Goal: Task Accomplishment & Management: Manage account settings

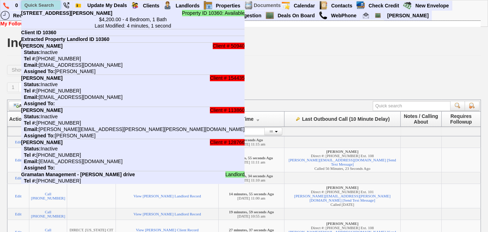
click at [53, 3] on input "text" at bounding box center [41, 5] width 39 height 9
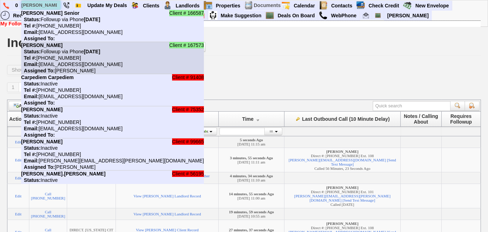
type input "violeta"
click at [69, 54] on li "Client # 167573 VIOLETA LLESHI Status: Followup via Phone Friday, October 3rd, …" at bounding box center [112, 58] width 183 height 32
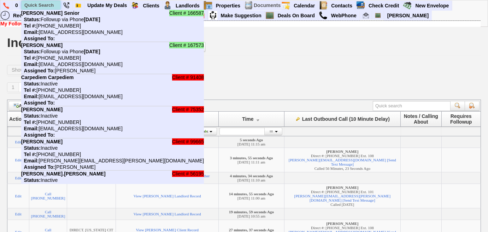
click at [45, 6] on input "text" at bounding box center [41, 5] width 39 height 9
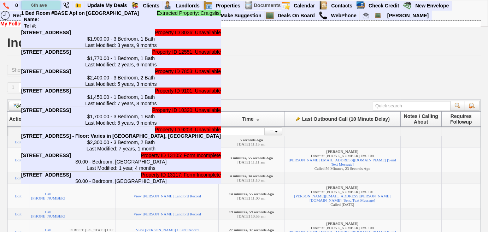
click at [54, 7] on input "6th ave" at bounding box center [41, 5] width 39 height 9
click at [33, 6] on input "6th ave" at bounding box center [41, 5] width 39 height 9
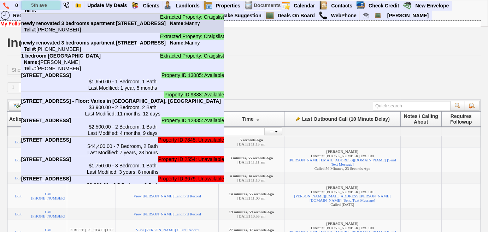
scroll to position [64, 0]
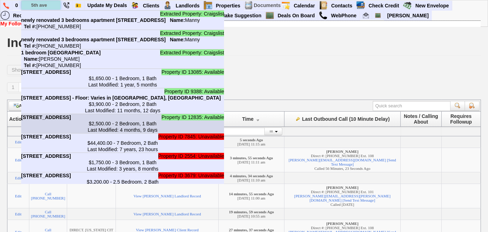
type input "5th ave"
click at [149, 133] on center "$2,500.00 - 2 Bedroom, 1 Bath Last Modified: 4 months, 9 days" at bounding box center [122, 126] width 203 height 13
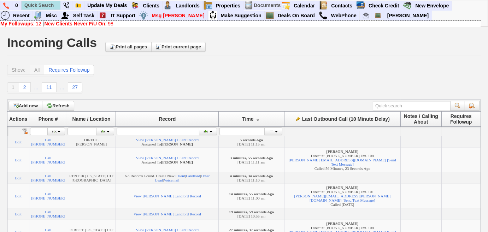
scroll to position [39, 0]
click at [74, 25] on b "New Clients Never F/U On" at bounding box center [75, 24] width 61 height 6
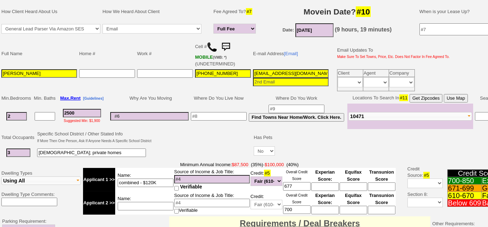
scroll to position [96, 0]
drag, startPoint x: 55, startPoint y: 70, endPoint x: 0, endPoint y: 67, distance: 54.8
click at [0, 67] on td "Full Name Home # Work # Cell # MOBILE (VMB: *) (UNDETERMINED) E-mail Address [E…" at bounding box center [264, 66] width 529 height 54
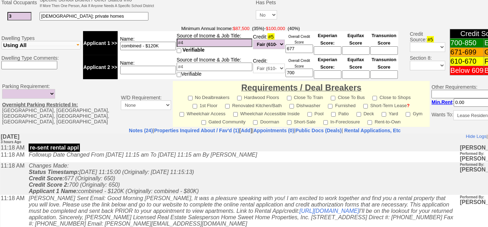
scroll to position [294, 0]
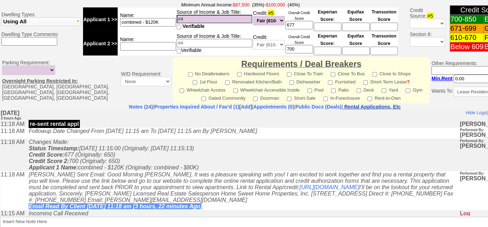
drag, startPoint x: 387, startPoint y: 1, endPoint x: 389, endPoint y: 105, distance: 103.9
click at [389, 105] on nobr "Rental Applications, Etc" at bounding box center [372, 107] width 57 height 6
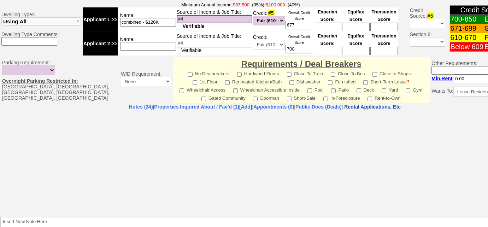
select select "100"
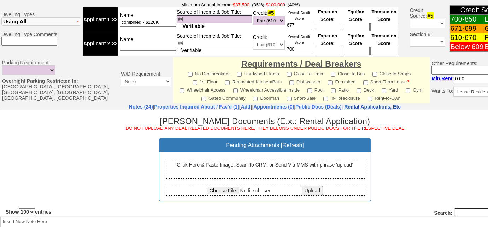
scroll to position [0, 0]
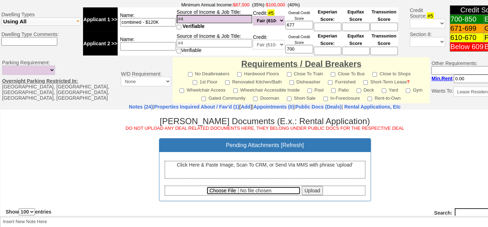
click at [221, 190] on input "file" at bounding box center [254, 190] width 94 height 8
type input "C:\fakepath\VIOLETA LLESHI Rental Application.pdf"
click at [310, 188] on input "Upload" at bounding box center [312, 189] width 21 height 9
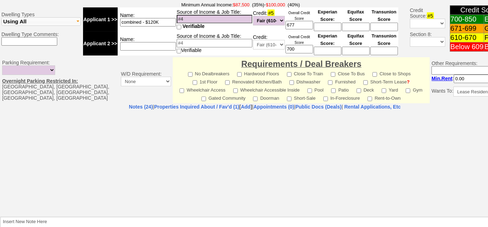
select select "100"
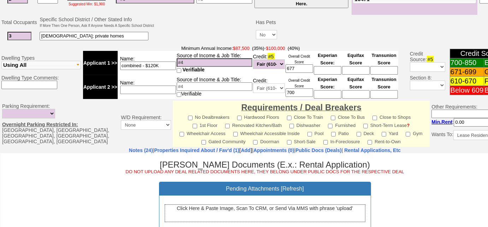
scroll to position [197, 0]
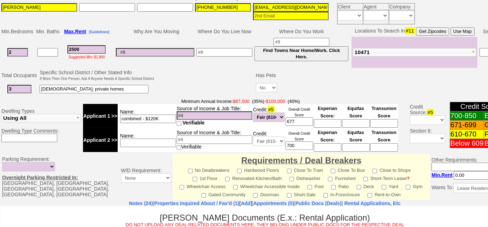
click at [77, 46] on input "2500" at bounding box center [86, 49] width 38 height 8
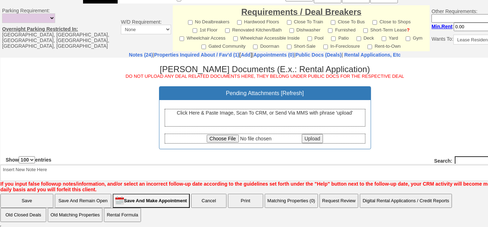
type input "2800"
click at [99, 203] on input "Save And Remain Open" at bounding box center [83, 201] width 57 height 14
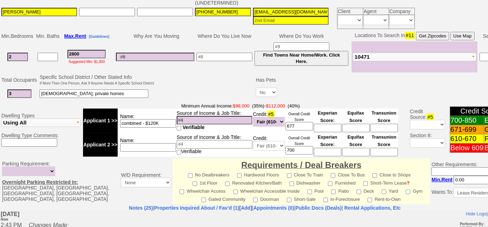
scroll to position [346, 0]
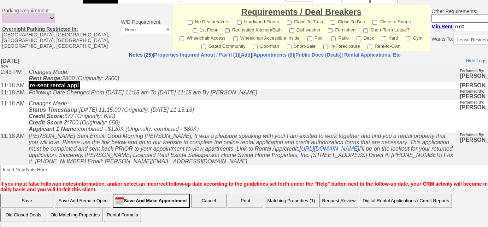
click at [129, 54] on link "Notes (25)" at bounding box center [141, 55] width 24 height 6
click at [299, 200] on button "Matching Properties (1)" at bounding box center [291, 201] width 53 height 14
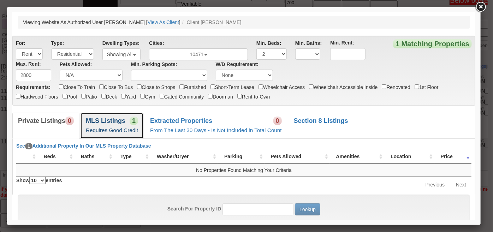
click at [134, 124] on span "1" at bounding box center [133, 120] width 8 height 8
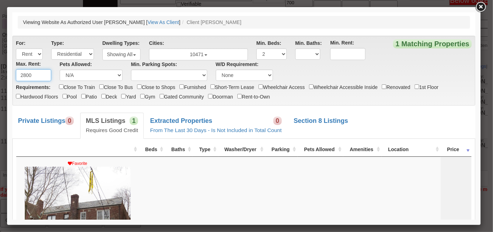
click at [25, 73] on input "2800" at bounding box center [33, 75] width 35 height 12
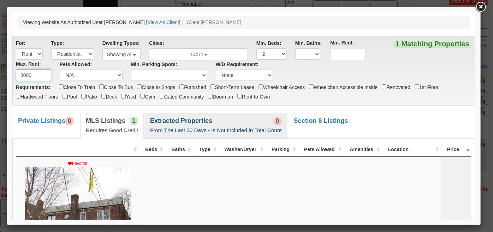
type input "3000"
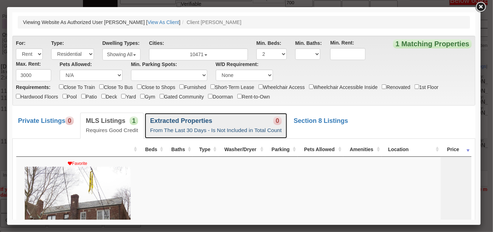
click at [267, 133] on small "From The Last 30 Days - Is Not Included in Total Count" at bounding box center [216, 130] width 132 height 6
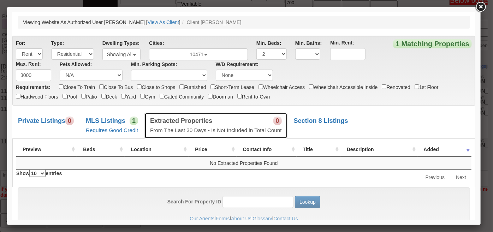
click at [174, 122] on b "Extracted Properties" at bounding box center [181, 120] width 62 height 7
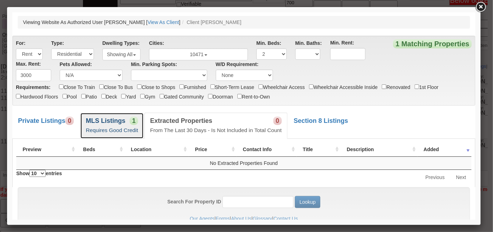
click at [100, 120] on b "MLS Listings" at bounding box center [105, 120] width 40 height 7
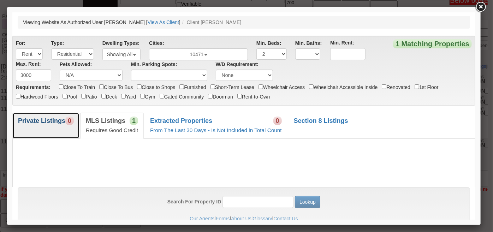
click at [61, 123] on b "Private Listings" at bounding box center [41, 120] width 47 height 7
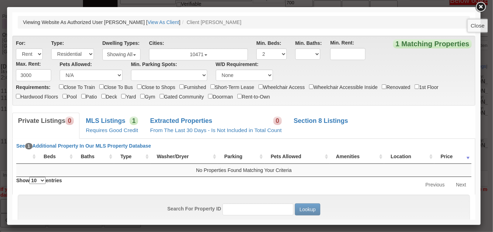
click at [484, 10] on link at bounding box center [480, 7] width 13 height 13
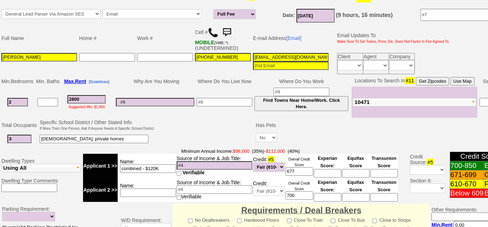
scroll to position [83, 0]
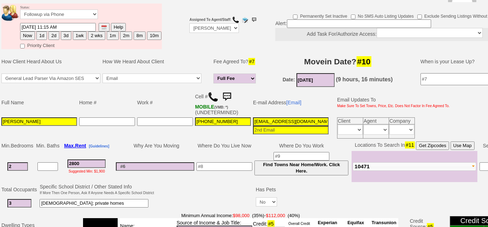
drag, startPoint x: 320, startPoint y: 117, endPoint x: 222, endPoint y: 123, distance: 98.0
click at [222, 123] on tr "VIOLETA LLESHI 248-993-6357 violetalleshi1987@gmail.com Client Agent Company Da…" at bounding box center [225, 127] width 450 height 23
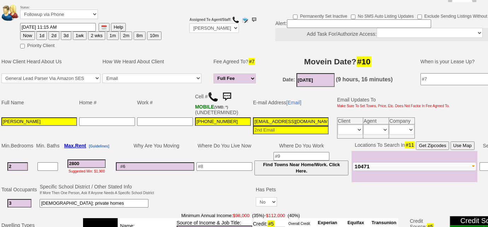
click at [68, 37] on button "3d" at bounding box center [66, 35] width 11 height 8
type input "10/03/2025 02:43 PM"
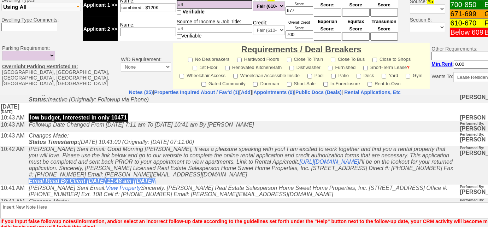
scroll to position [160, 0]
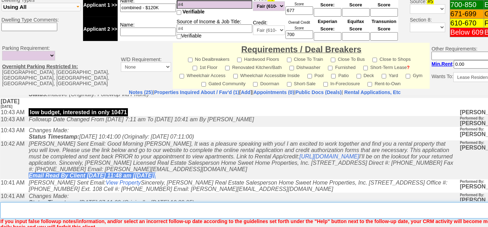
click at [181, 208] on textarea "Insert New Note Here" at bounding box center [267, 210] width 534 height 16
type textarea "s"
type textarea "l"
drag, startPoint x: 139, startPoint y: 204, endPoint x: 144, endPoint y: 204, distance: 4.6
click at [140, 204] on textarea "Insert New Note Here" at bounding box center [267, 210] width 534 height 16
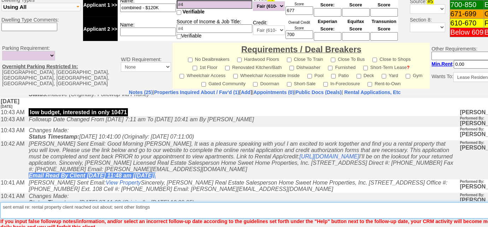
click at [23, 205] on textarea "Insert New Note Here" at bounding box center [267, 210] width 534 height 16
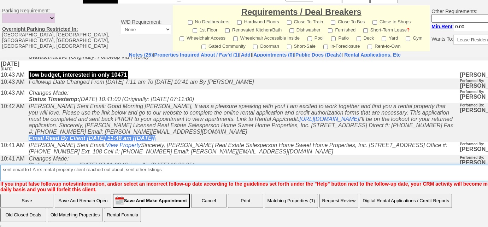
type textarea "sent email to LA re: rental property client reached out about; sent other listi…"
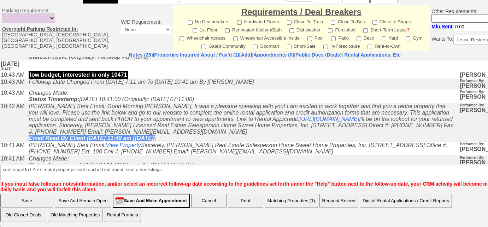
scroll to position [154, 0]
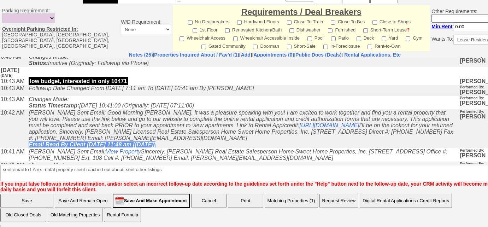
click at [19, 196] on input "Save" at bounding box center [26, 201] width 53 height 14
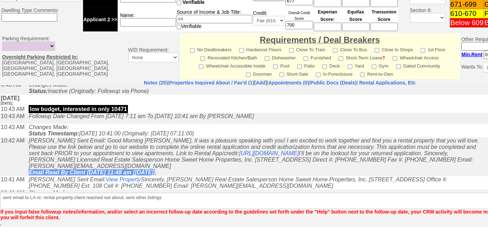
scroll to position [310, 0]
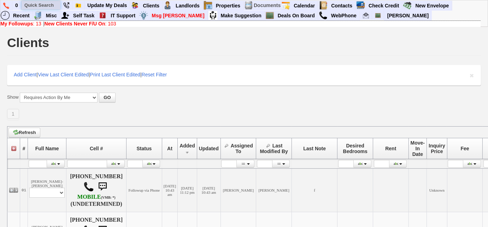
click at [50, 7] on input "text" at bounding box center [41, 5] width 39 height 9
paste input "6092401856"
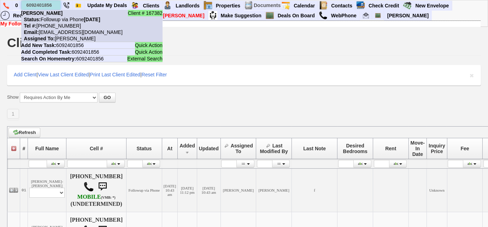
type input "6092401856"
click at [57, 23] on nobr "Tel #: [PHONE_NUMBER]" at bounding box center [51, 26] width 60 height 6
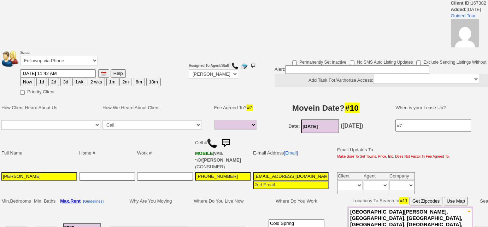
select select
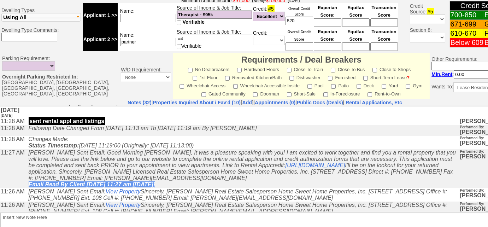
scroll to position [96, 0]
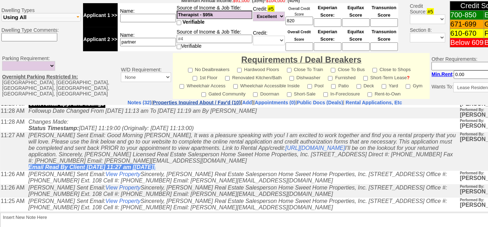
click at [211, 100] on link "Properties Inquired About / Fav'd (10)" at bounding box center [197, 103] width 88 height 6
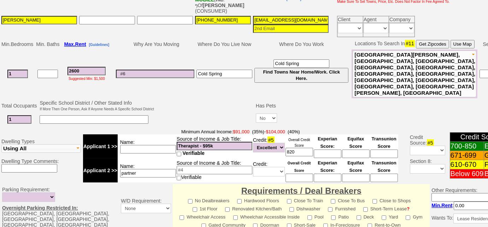
scroll to position [128, 0]
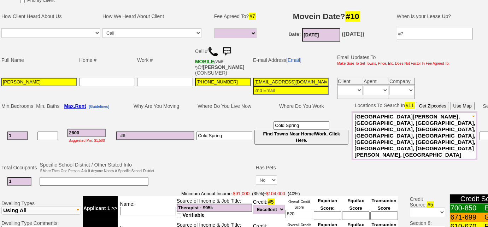
click at [214, 52] on img at bounding box center [213, 51] width 11 height 11
click at [83, 129] on input "2600" at bounding box center [86, 133] width 38 height 8
click at [434, 128] on span "West Harrison, Purchase, North White Plains, Valhalla, Tarrytown, Sleepy Hollow…" at bounding box center [414, 135] width 121 height 44
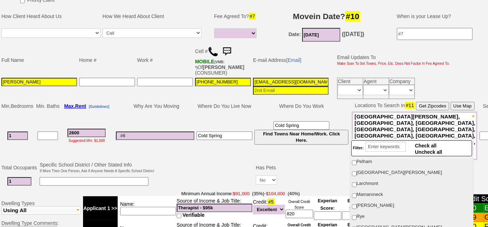
scroll to position [32, 0]
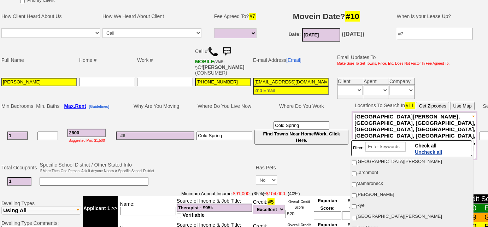
click at [429, 151] on span "Uncheck all" at bounding box center [428, 152] width 27 height 6
checkbox input "false"
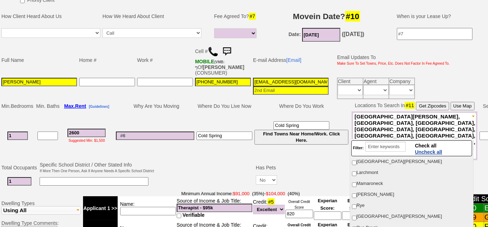
checkbox input "false"
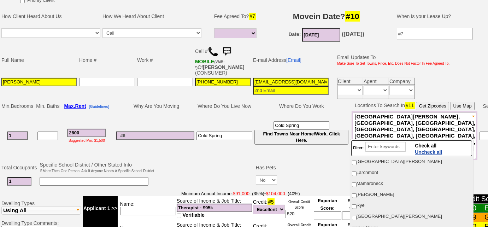
checkbox input "false"
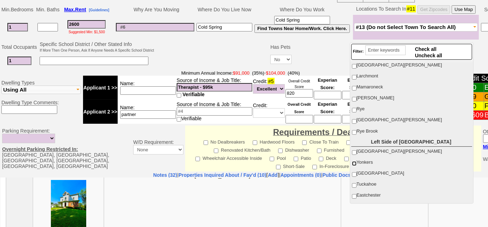
scroll to position [96, 0]
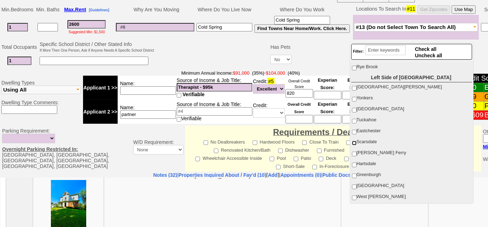
click at [354, 141] on input "Scarsdale" at bounding box center [354, 143] width 5 height 5
checkbox input "true"
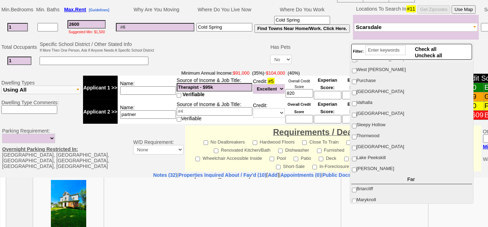
scroll to position [225, 0]
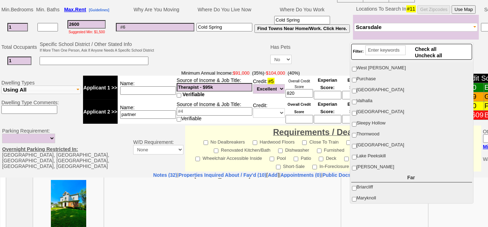
click at [356, 120] on span "Sleepy Hollow" at bounding box center [370, 122] width 29 height 5
click at [356, 122] on input "Sleepy Hollow" at bounding box center [354, 124] width 5 height 5
checkbox input "true"
click at [354, 111] on input "[GEOGRAPHIC_DATA]" at bounding box center [354, 113] width 5 height 5
checkbox input "true"
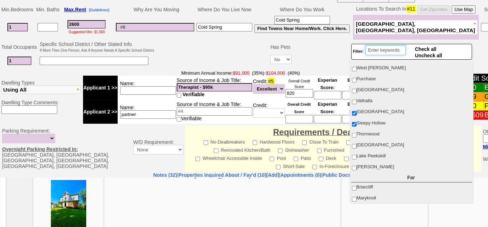
click at [386, 49] on input "search" at bounding box center [385, 50] width 40 height 10
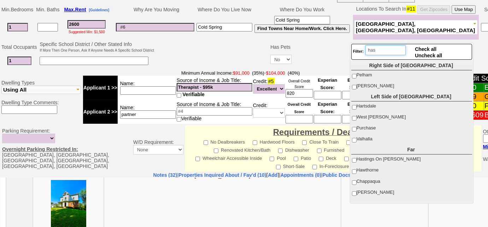
scroll to position [0, 0]
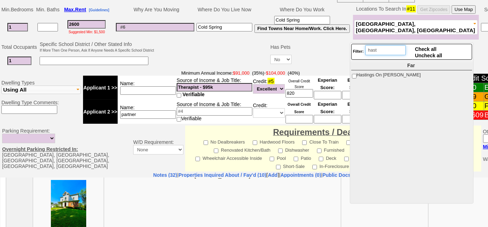
type input "hast"
click at [353, 75] on input "Hastings On [PERSON_NAME]" at bounding box center [354, 76] width 5 height 5
checkbox input "true"
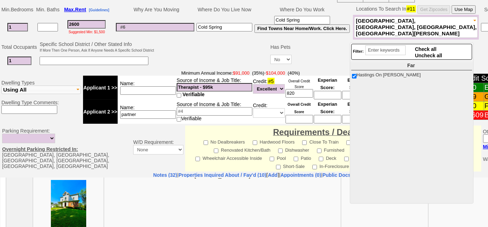
click at [228, 43] on td at bounding box center [212, 54] width 114 height 28
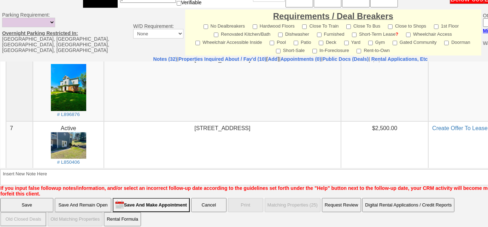
click at [79, 199] on input "Save And Remain Open" at bounding box center [83, 205] width 57 height 14
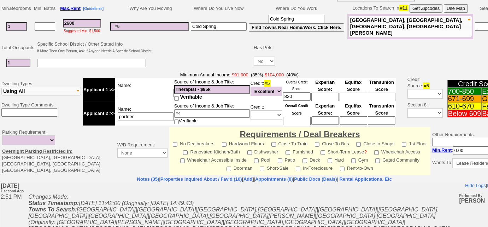
scroll to position [319, 0]
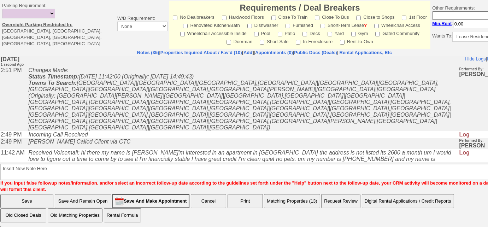
click at [283, 202] on button "Matching Properties (13)" at bounding box center [292, 201] width 56 height 14
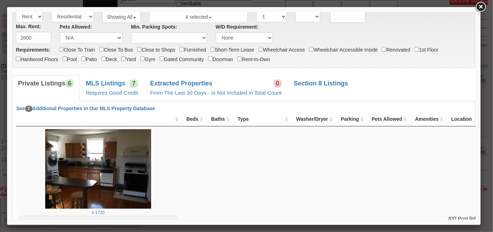
scroll to position [0, 0]
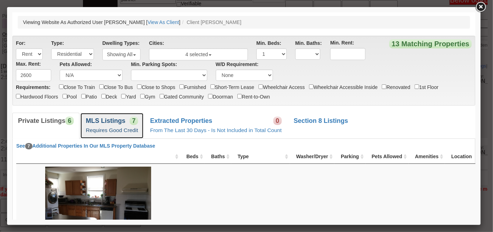
click at [109, 117] on b "MLS Listings" at bounding box center [105, 120] width 40 height 7
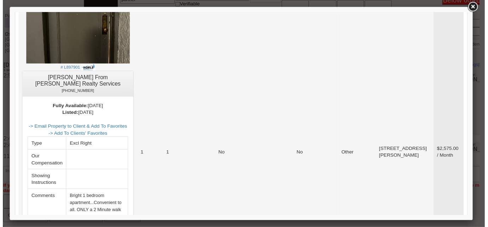
scroll to position [546, 0]
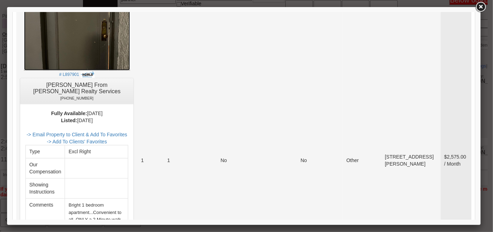
click at [117, 41] on img at bounding box center [77, -1] width 106 height 141
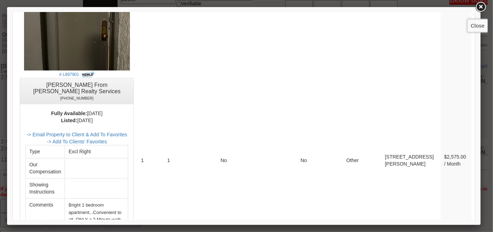
click at [482, 6] on link at bounding box center [480, 7] width 13 height 13
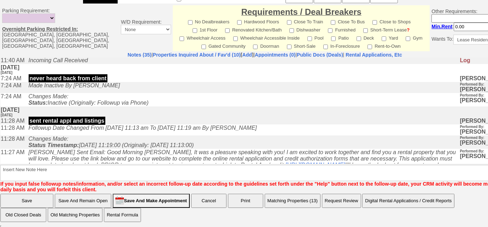
scroll to position [160, 0]
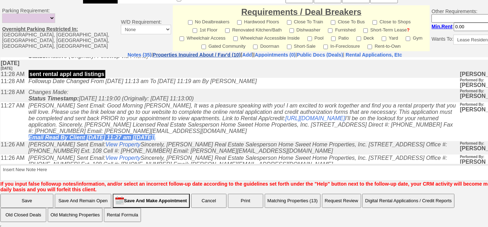
click at [204, 52] on link "Properties Inquired About / Fav'd (10)" at bounding box center [197, 55] width 88 height 6
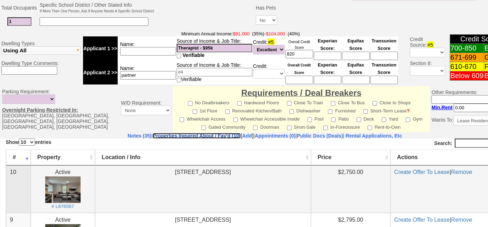
scroll to position [223, 0]
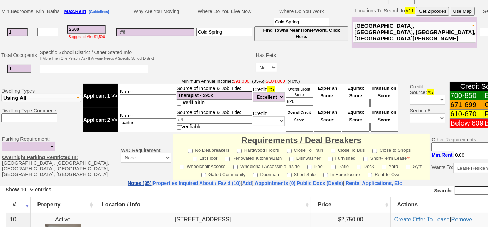
click at [128, 180] on link "Notes (35)" at bounding box center [140, 183] width 24 height 6
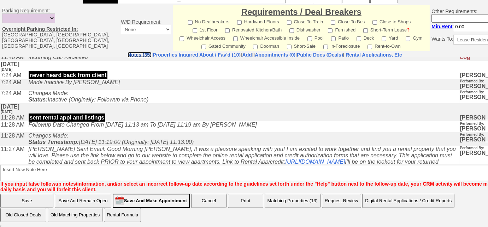
scroll to position [128, 0]
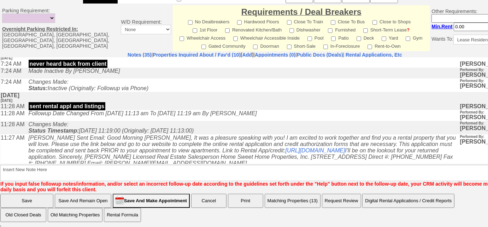
click at [113, 134] on icon "Renata Staroselsky Sent Email: Good Morning Emily, It was a pleasure speaking w…" at bounding box center [242, 153] width 427 height 38
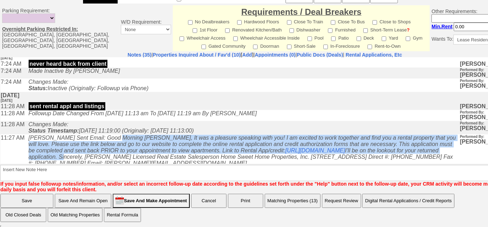
drag, startPoint x: 113, startPoint y: 106, endPoint x: 228, endPoint y: 125, distance: 116.0
click at [228, 134] on icon "[PERSON_NAME] Sent Email: Good Morning [PERSON_NAME], It was a pleasure speakin…" at bounding box center [242, 153] width 427 height 38
copy icon "Good Morning [PERSON_NAME], It was a pleasure speaking with you! I am excited t…"
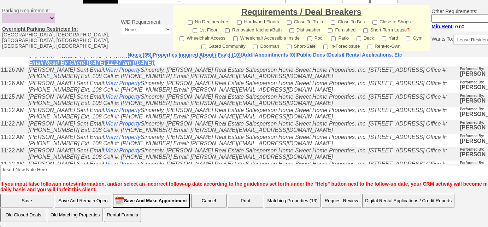
scroll to position [257, 0]
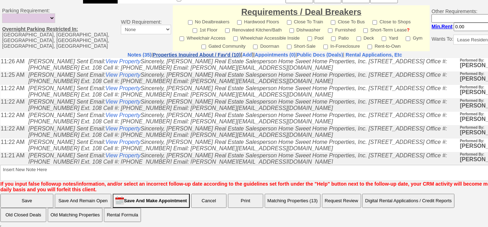
click at [193, 53] on link "Properties Inquired About / Fav'd (10)" at bounding box center [197, 55] width 88 height 6
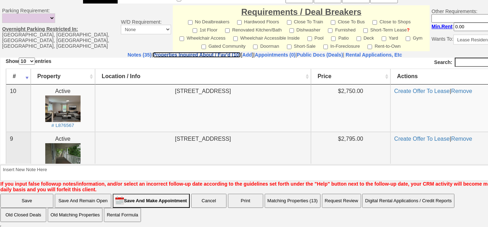
scroll to position [126, 0]
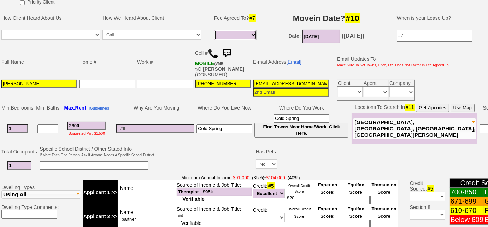
click at [241, 36] on select "Full Fee Fee: $3,744.00 Total Move in Costs: $8,944.00 1 Month Fee: $2,600.00 T…" at bounding box center [235, 35] width 42 height 10
select select "Full Fee"
click at [214, 30] on select "Full Fee Fee: $3,744.00 Total Move in Costs: $8,944.00 1 Month Fee: $2,600.00 T…" at bounding box center [235, 35] width 42 height 10
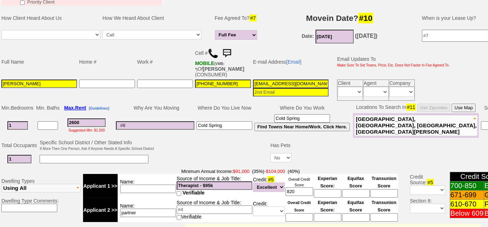
drag, startPoint x: 88, startPoint y: 124, endPoint x: 85, endPoint y: 151, distance: 27.7
click at [88, 124] on input "2600" at bounding box center [86, 122] width 38 height 8
click at [400, 128] on span "Scarsdale, Tarrytown, Sleepy Hollow, Hastings On Hudson" at bounding box center [416, 125] width 121 height 19
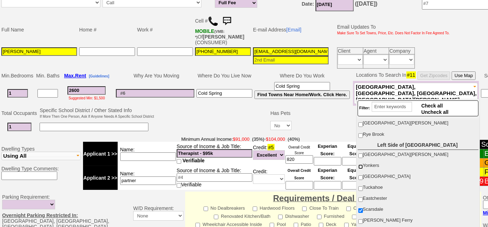
scroll to position [96, 0]
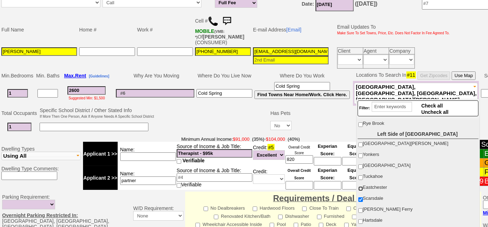
click at [360, 186] on input "Eastchester" at bounding box center [360, 188] width 5 height 5
checkbox input "true"
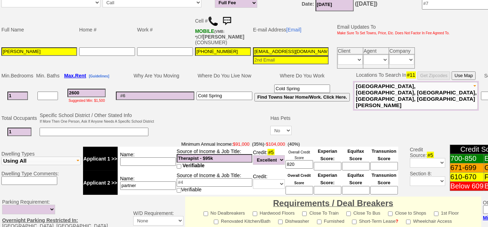
click at [234, 118] on td at bounding box center [212, 125] width 114 height 28
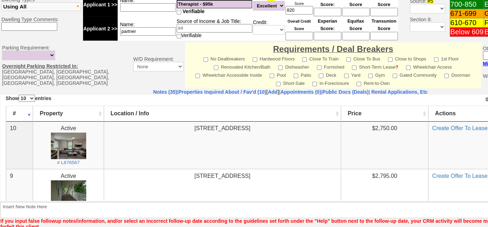
scroll to position [341, 0]
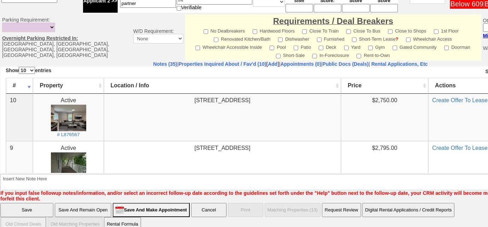
click at [96, 203] on input "Save And Remain Open" at bounding box center [83, 210] width 57 height 14
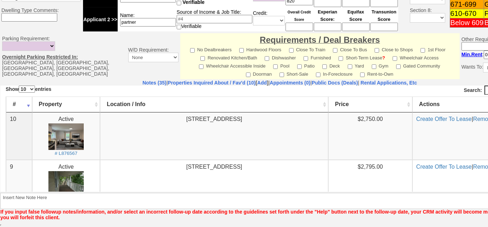
scroll to position [316, 0]
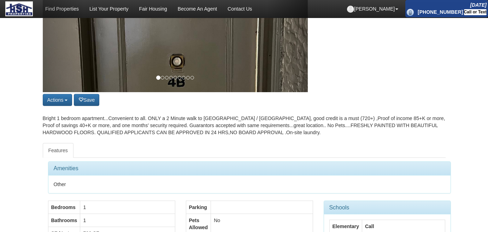
scroll to position [64, 0]
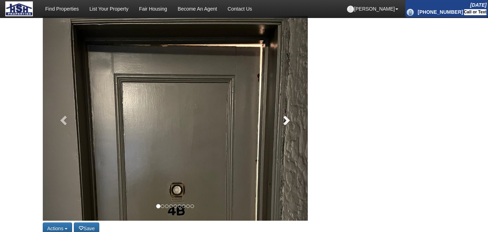
click at [292, 112] on link at bounding box center [288, 118] width 40 height 205
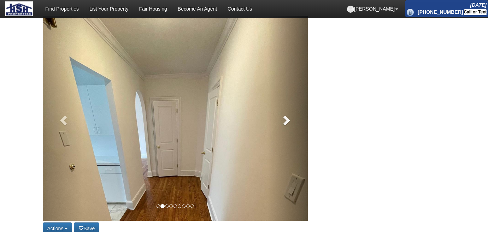
click at [292, 112] on link at bounding box center [288, 118] width 40 height 205
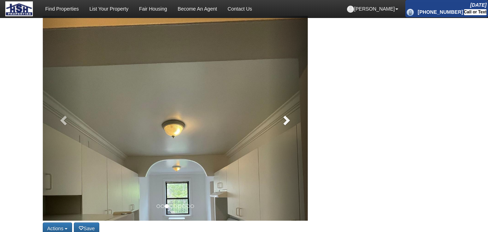
click at [292, 112] on link at bounding box center [288, 118] width 40 height 205
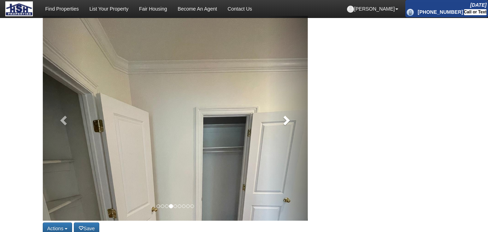
click at [292, 112] on link at bounding box center [288, 118] width 40 height 205
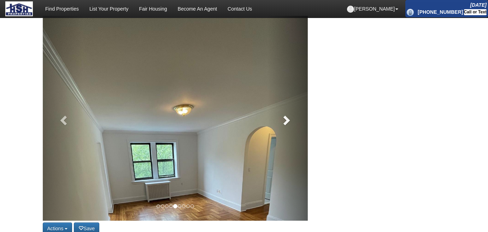
click at [292, 112] on link at bounding box center [288, 118] width 40 height 205
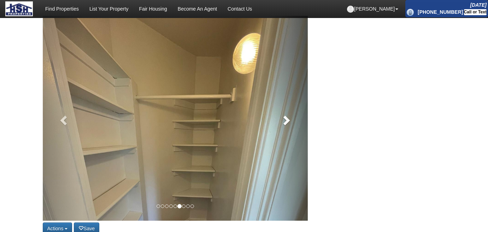
click at [292, 112] on link at bounding box center [288, 118] width 40 height 205
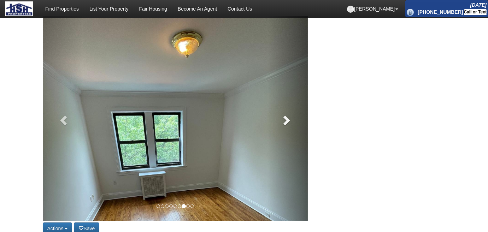
click at [292, 113] on link at bounding box center [288, 118] width 40 height 205
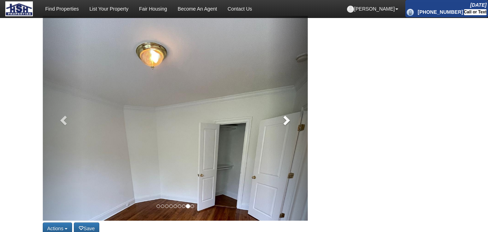
click at [292, 113] on link at bounding box center [288, 118] width 40 height 205
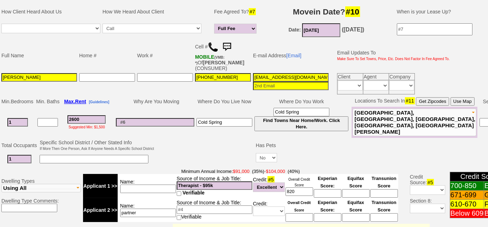
scroll to position [37, 0]
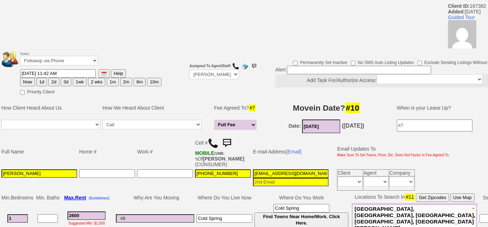
drag, startPoint x: 312, startPoint y: 171, endPoint x: 230, endPoint y: 176, distance: 82.1
click at [230, 176] on tr "[PERSON_NAME] [PHONE_NUMBER] [EMAIL_ADDRESS][DOMAIN_NAME] Client Agent Company …" at bounding box center [225, 179] width 450 height 23
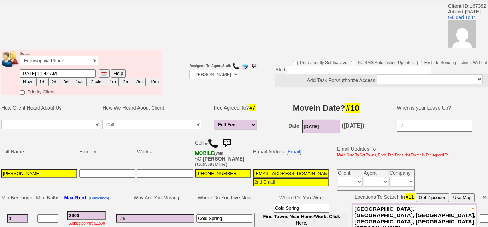
scroll to position [229, 0]
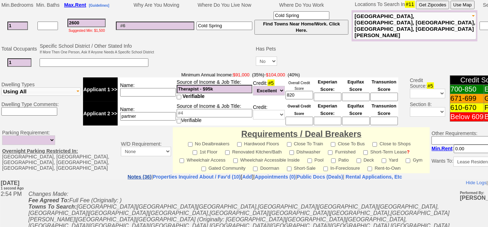
click at [128, 176] on link "Notes (36)" at bounding box center [140, 177] width 24 height 6
click at [128, 175] on link "Notes (36)" at bounding box center [140, 177] width 24 height 6
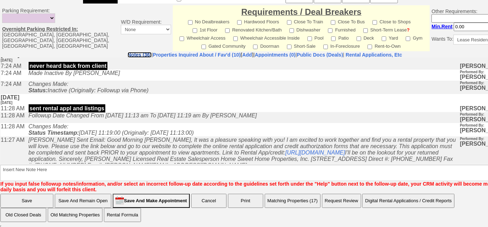
scroll to position [160, 0]
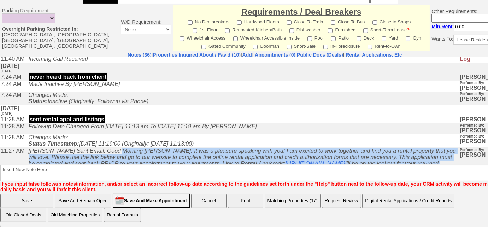
drag, startPoint x: 113, startPoint y: 101, endPoint x: 226, endPoint y: 117, distance: 114.2
click at [226, 147] on icon "[PERSON_NAME] Sent Email: Good Morning [PERSON_NAME], It was a pleasure speakin…" at bounding box center [242, 166] width 427 height 38
copy icon "Good Morning [PERSON_NAME], It was a pleasure speaking with you! I am excited t…"
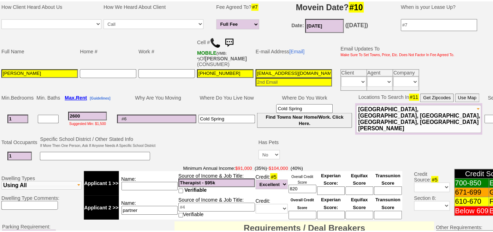
scroll to position [94, 0]
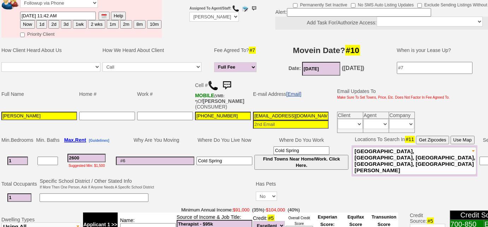
click at [295, 94] on link "[Email]" at bounding box center [293, 94] width 15 height 6
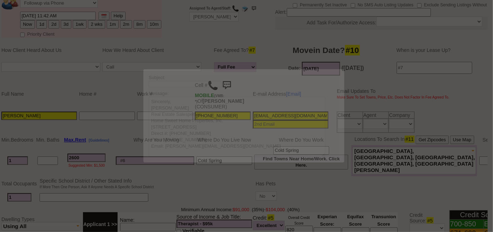
scroll to position [0, 0]
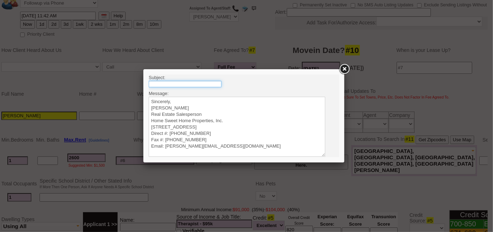
click at [167, 85] on input "text" at bounding box center [184, 84] width 73 height 6
type input "Rental Intake Form"
click at [164, 100] on textarea "Sincerely, Renata Staroselsky Real Estate Salesperson Home Sweet Home Propertie…" at bounding box center [236, 126] width 177 height 60
paste textarea "Good Morning Emily, It was a pleasure speaking with you! I am excited to work t…"
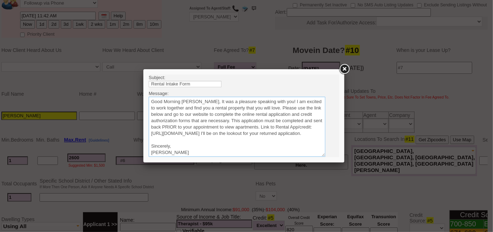
click at [195, 100] on textarea "Sincerely, Renata Staroselsky Real Estate Salesperson Home Sweet Home Propertie…" at bounding box center [236, 126] width 177 height 60
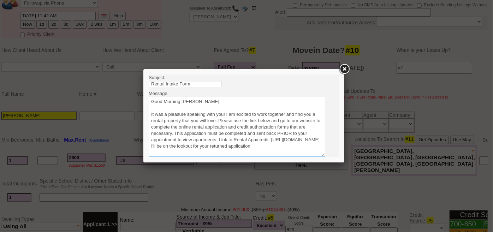
click at [218, 120] on textarea "Sincerely, Renata Staroselsky Real Estate Salesperson Home Sweet Home Propertie…" at bounding box center [236, 126] width 177 height 60
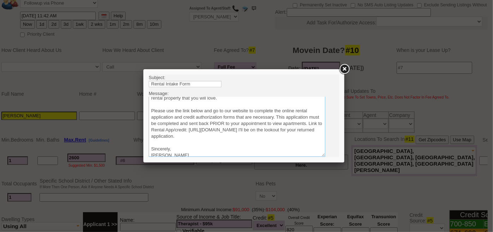
scroll to position [32, 0]
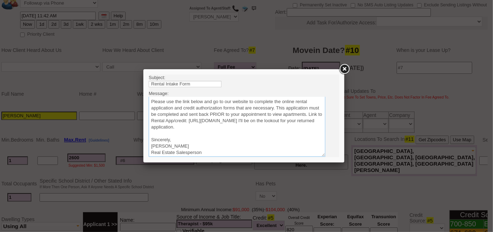
click at [301, 125] on textarea "Sincerely, Renata Staroselsky Real Estate Salesperson Home Sweet Home Propertie…" at bounding box center [236, 126] width 177 height 60
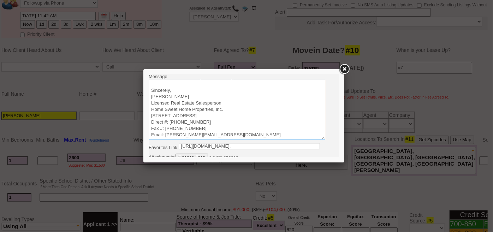
scroll to position [30, 0]
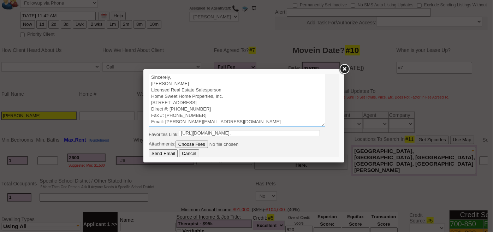
type textarea "Good Morning Emily, It was a pleasure speaking with you! I am excited to work t…"
click at [160, 152] on input "Send Email" at bounding box center [162, 153] width 29 height 8
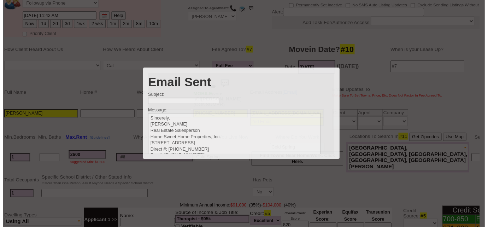
scroll to position [0, 0]
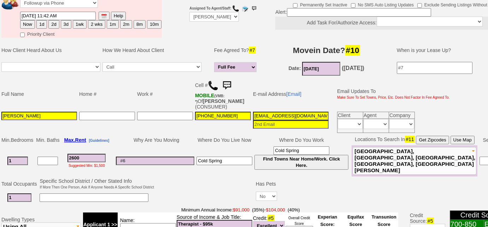
click at [246, 160] on input "Cold Spring" at bounding box center [224, 161] width 56 height 8
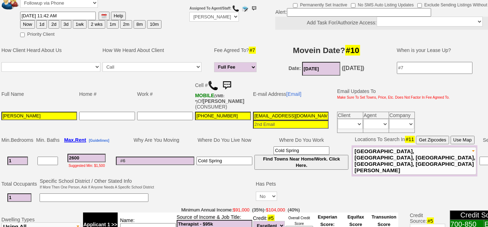
drag, startPoint x: 243, startPoint y: 160, endPoint x: 154, endPoint y: 153, distance: 89.7
click at [154, 153] on tr "1 2600 Suggested Min: $1,500 Cold Spring Cold Spring Find Towns Near Home/Work.…" at bounding box center [264, 160] width 529 height 31
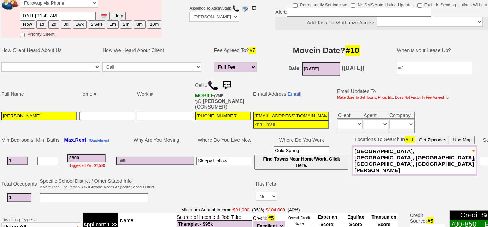
type input "Sleepy Hollow"
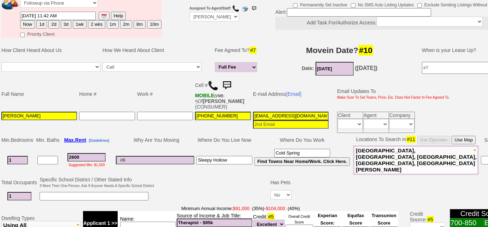
click at [52, 22] on button "2d" at bounding box center [53, 24] width 11 height 8
type input "10/02/2025 02:54 PM"
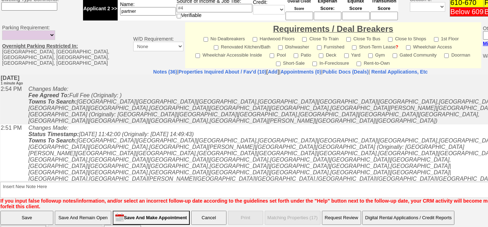
scroll to position [341, 0]
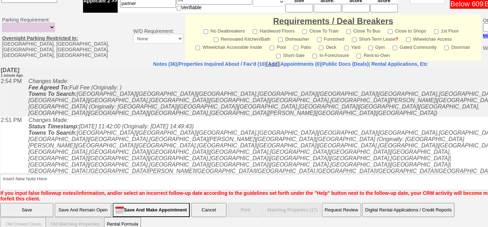
click at [268, 61] on link "Add" at bounding box center [273, 64] width 10 height 6
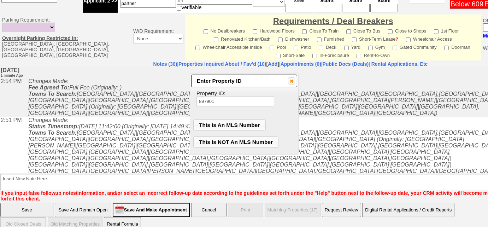
type input "897901"
click at [237, 124] on span "This Is An MLS Number" at bounding box center [230, 125] width 72 height 11
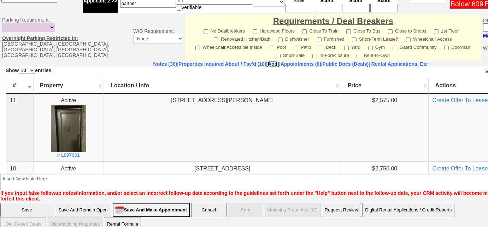
scroll to position [0, 0]
click at [90, 203] on input "Save And Remain Open" at bounding box center [83, 210] width 57 height 14
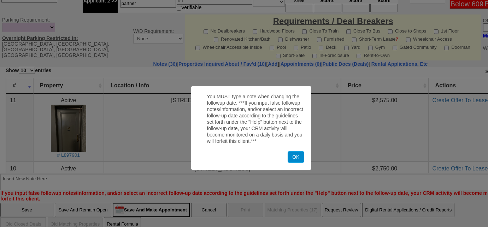
click at [292, 160] on button "OK" at bounding box center [296, 156] width 16 height 11
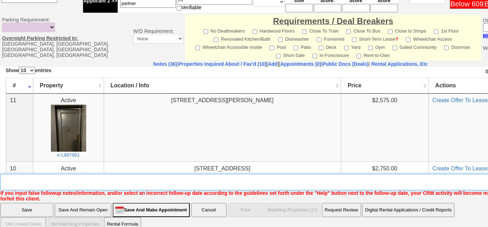
click at [176, 174] on textarea "Insert New Note Here" at bounding box center [292, 182] width 585 height 16
type textarea "f"
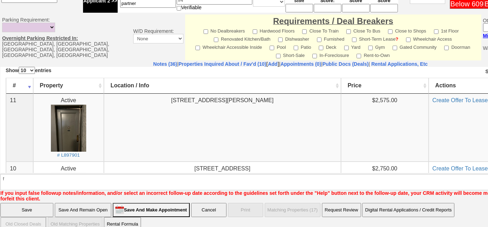
click at [91, 203] on input "Save And Remain Open" at bounding box center [83, 210] width 57 height 14
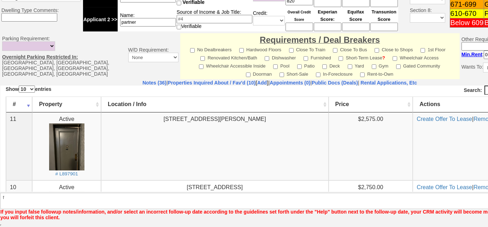
scroll to position [316, 0]
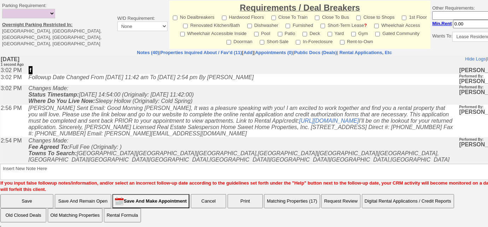
click at [294, 199] on button "Matching Properties (17)" at bounding box center [292, 201] width 56 height 14
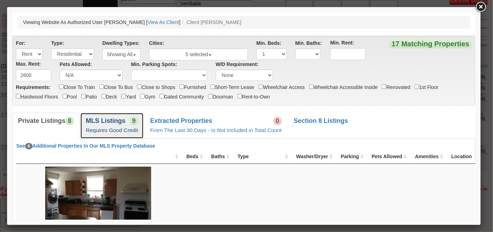
click at [116, 125] on link "MLS Listings 9 Requires Good Credit" at bounding box center [112, 125] width 64 height 26
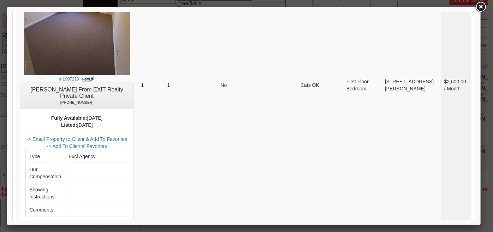
scroll to position [257, 0]
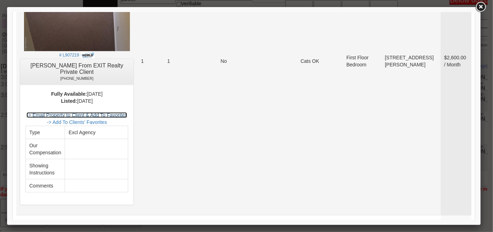
click at [127, 112] on link "-> Email Property to Client & Add To Favorites" at bounding box center [76, 115] width 101 height 6
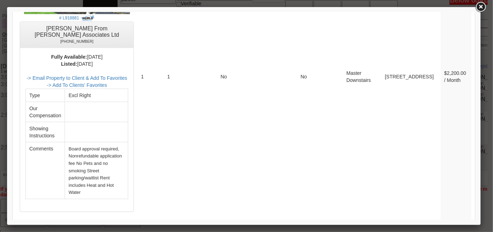
scroll to position [2821, 0]
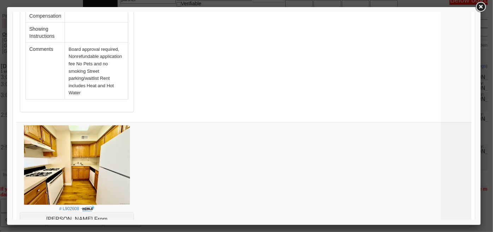
scroll to position [0, 0]
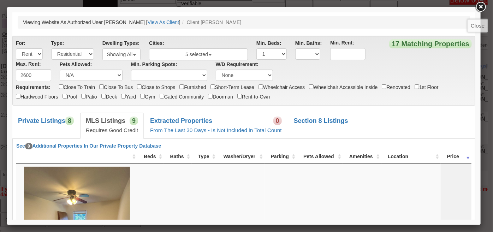
click at [481, 9] on link at bounding box center [480, 7] width 13 height 13
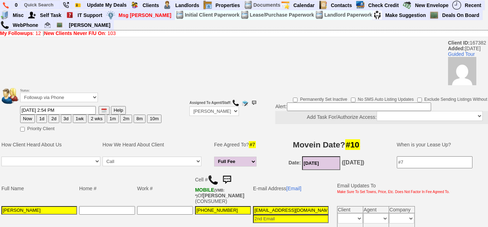
click at [50, 120] on button "2d" at bounding box center [53, 118] width 11 height 8
type input "10/02/2025 03:02 PM"
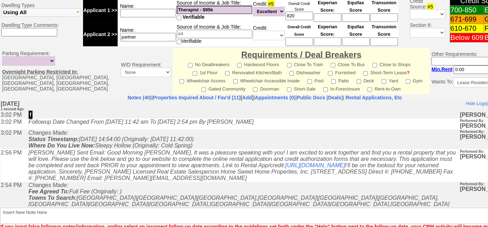
scroll to position [351, 0]
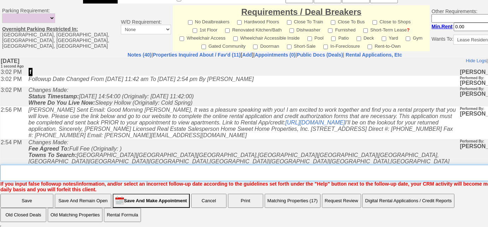
click at [74, 176] on textarea "Insert New Note Here" at bounding box center [267, 173] width 534 height 16
click at [70, 168] on textarea "Insert New Note Here" at bounding box center [267, 173] width 534 height 16
type textarea "re-sent rental appl; will let me know her avail"
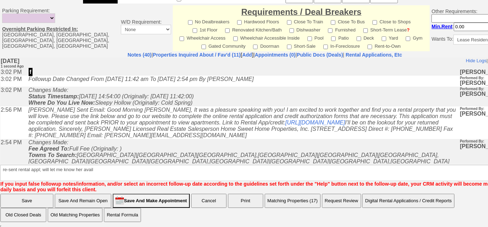
click at [43, 195] on input "Save" at bounding box center [26, 201] width 53 height 14
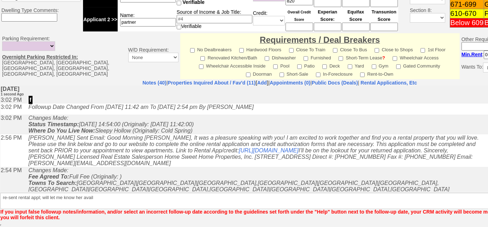
scroll to position [316, 0]
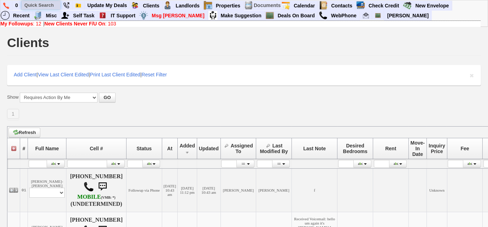
click at [48, 6] on input "text" at bounding box center [41, 5] width 39 height 9
paste input "6463064397"
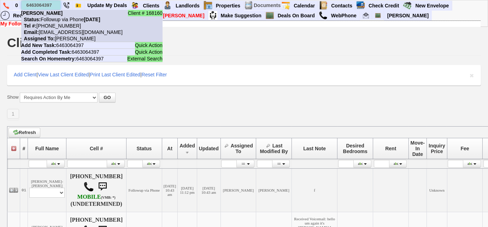
type input "6463064397"
click at [57, 18] on nobr "Status: Followup via Phone Tuesday, September 30th, 2025" at bounding box center [60, 20] width 79 height 6
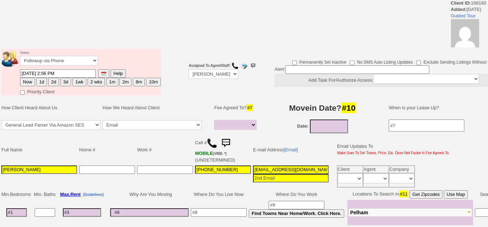
select select
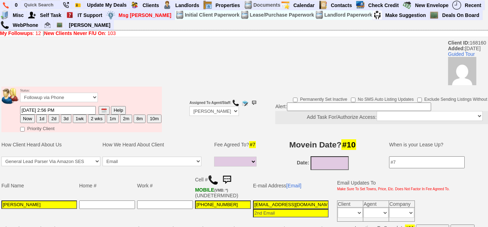
click at [212, 178] on img at bounding box center [213, 180] width 11 height 11
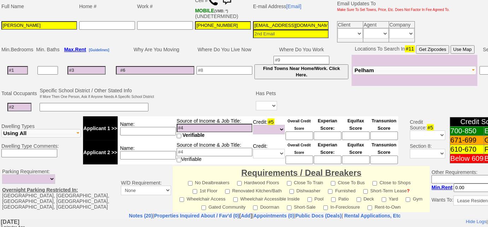
scroll to position [0, 28]
drag, startPoint x: 252, startPoint y: 25, endPoint x: 448, endPoint y: 13, distance: 196.1
click at [450, 15] on tbody "Full Name Home # Work # Cell # MOBILE (VMB: *) (UNDETERMINED) E-mail Address [E…" at bounding box center [225, 18] width 450 height 51
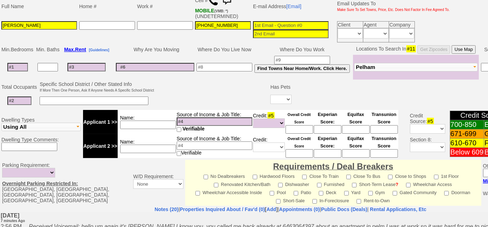
click at [385, 67] on button "Pelham" at bounding box center [416, 67] width 124 height 8
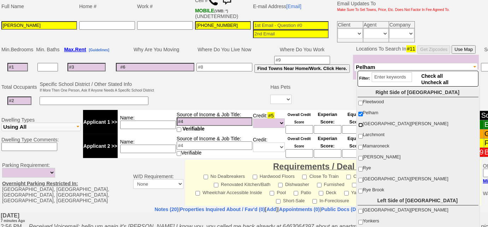
click at [359, 124] on input "New Rochelle" at bounding box center [360, 125] width 5 height 5
checkbox input "true"
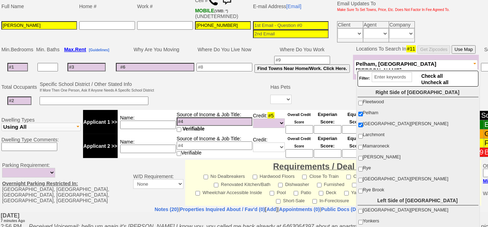
click at [359, 217] on label "Yonkers" at bounding box center [418, 220] width 120 height 9
click at [359, 220] on input "Yonkers" at bounding box center [360, 222] width 5 height 5
checkbox input "true"
click at [358, 101] on input "Fleetwood" at bounding box center [360, 103] width 5 height 5
checkbox input "true"
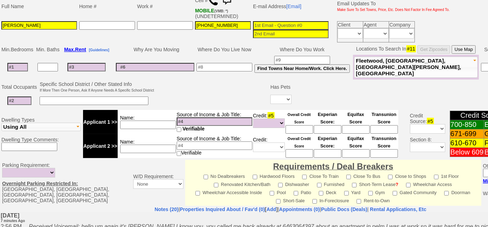
click at [311, 57] on input at bounding box center [302, 60] width 56 height 8
type input "washington heights"
click at [238, 64] on input at bounding box center [224, 67] width 56 height 8
type input "queens"
click at [413, 67] on span "Fleetwood, Pelham, New Rochelle, Yonkers" at bounding box center [408, 67] width 105 height 19
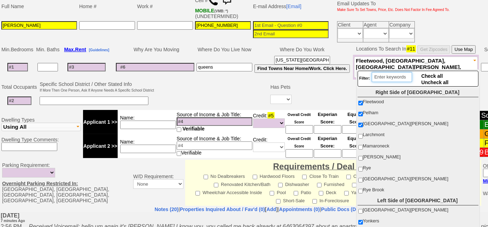
click at [397, 80] on input "search" at bounding box center [392, 77] width 40 height 10
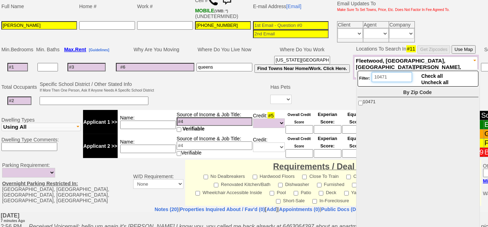
type input "10471"
click at [358, 103] on input "10471" at bounding box center [360, 103] width 5 height 5
checkbox input "true"
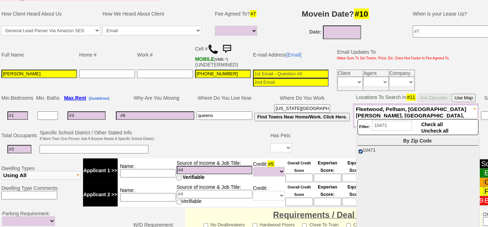
scroll to position [51, 0]
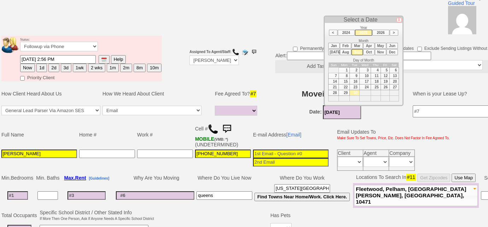
click at [341, 113] on input "09/30/2025" at bounding box center [342, 112] width 38 height 14
click at [371, 51] on li "Oct" at bounding box center [368, 52] width 11 height 6
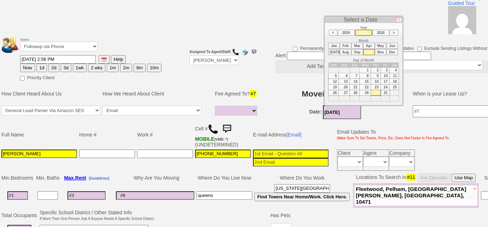
click at [367, 79] on td "15" at bounding box center [364, 82] width 11 height 6
type input "10/15/2025"
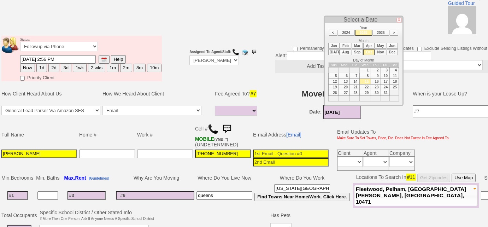
click at [23, 192] on input at bounding box center [17, 195] width 20 height 8
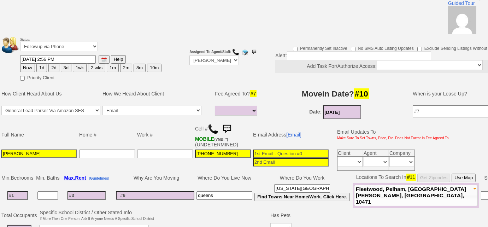
type input "0"
select select
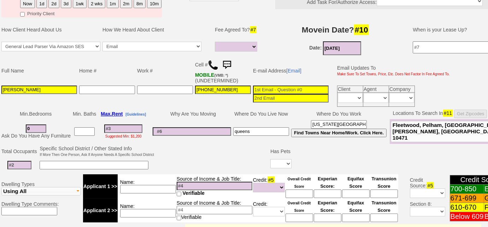
scroll to position [115, 0]
type input "0"
select select
click at [117, 126] on input at bounding box center [123, 128] width 38 height 8
type input "2"
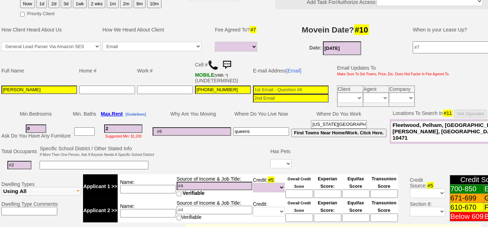
select select
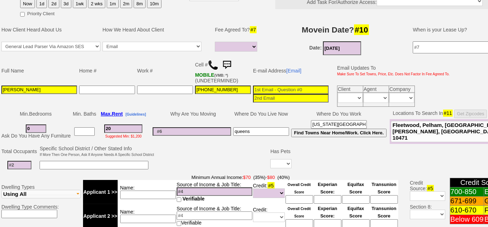
type input "200"
select select
type input "2000"
select select
type input "2000"
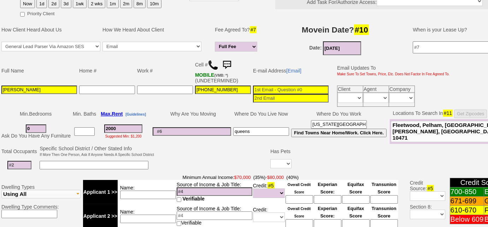
select select
click at [281, 161] on select "Yes No" at bounding box center [280, 163] width 21 height 9
select select "No"
click at [270, 159] on select "Yes No" at bounding box center [280, 163] width 21 height 9
click at [12, 161] on input at bounding box center [19, 165] width 24 height 8
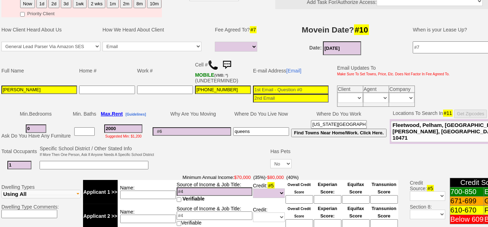
type input "1"
click at [411, 133] on button "Fleetwood, Pelham, New Rochelle, Yonkers, 10471" at bounding box center [453, 131] width 124 height 21
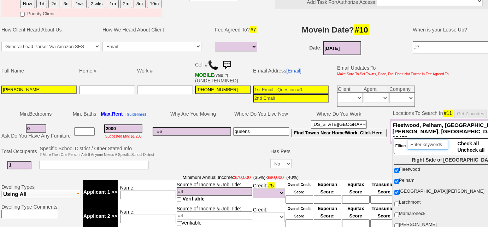
click at [418, 145] on input "search" at bounding box center [428, 145] width 40 height 10
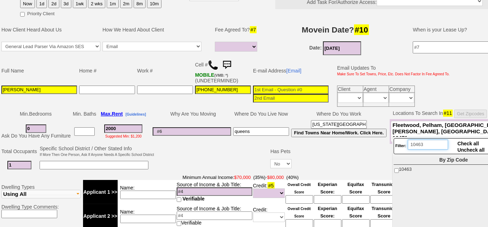
type input "10463"
click at [396, 168] on input "10463" at bounding box center [396, 170] width 5 height 5
checkbox input "true"
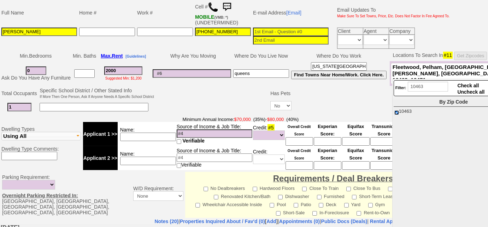
scroll to position [147, 0]
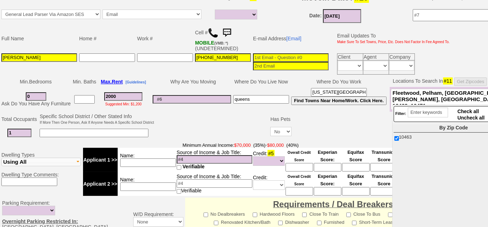
click at [355, 126] on td at bounding box center [436, 133] width 286 height 14
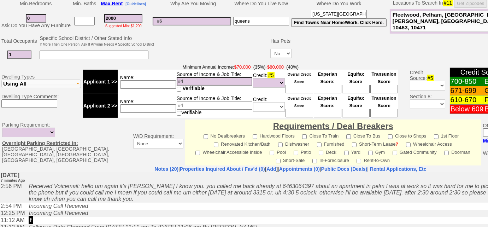
scroll to position [179, 0]
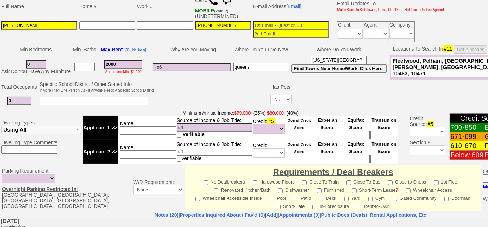
click at [187, 123] on input at bounding box center [215, 127] width 76 height 8
click at [265, 127] on select "Unknown Bad (Below 609) Fair (610-670) Good (671-699) Excellent (700-850) None" at bounding box center [269, 129] width 32 height 10
select select "Excellent"
click at [253, 124] on select "Unknown Bad (Below 609) Fair (610-670) Good (671-699) Excellent (700-850) None" at bounding box center [269, 129] width 32 height 10
click at [293, 131] on input at bounding box center [299, 135] width 28 height 8
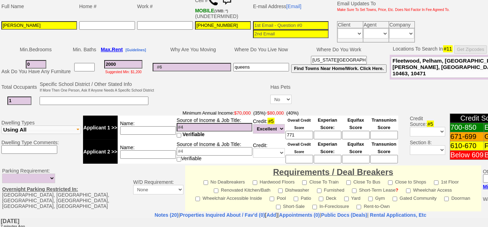
type input "771"
click at [211, 125] on input at bounding box center [215, 127] width 76 height 8
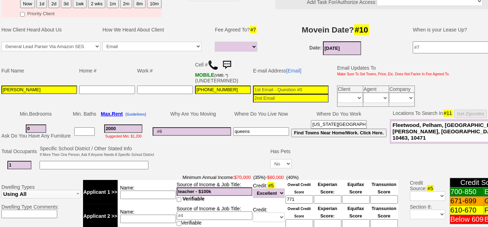
type input "teacher - $100k"
click at [41, 87] on input "Christopher Lavelle" at bounding box center [39, 89] width 76 height 8
click at [275, 88] on input at bounding box center [291, 89] width 76 height 8
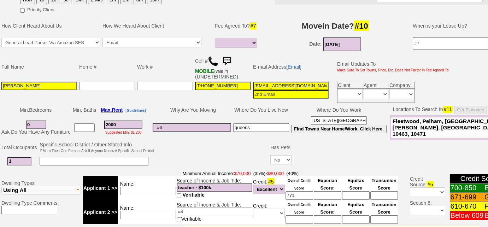
scroll to position [83, 0]
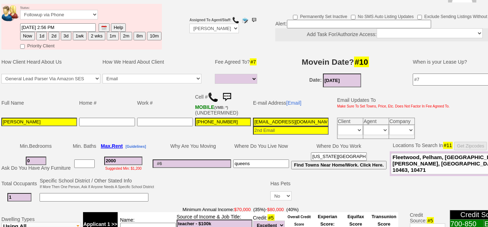
type input "4clavell@gmail.com"
click at [178, 51] on td "How We Heard About Client" at bounding box center [155, 61] width 108 height 21
click at [225, 74] on select "Full Fee Fee: $2,880.00 Total Move in Costs: $6,880.00 1 Month Fee: $2,000.00 T…" at bounding box center [236, 79] width 42 height 10
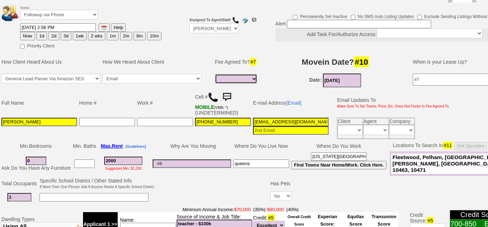
select select "Full Fee"
click at [215, 74] on select "Full Fee Fee: $2,880.00 Total Move in Costs: $6,880.00 1 Month Fee: $2,000.00 T…" at bounding box center [236, 79] width 42 height 10
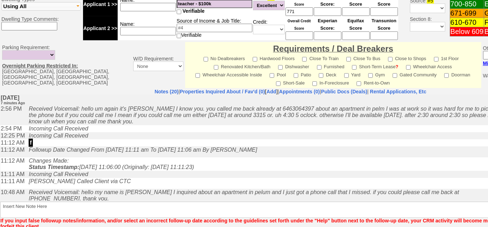
scroll to position [335, 0]
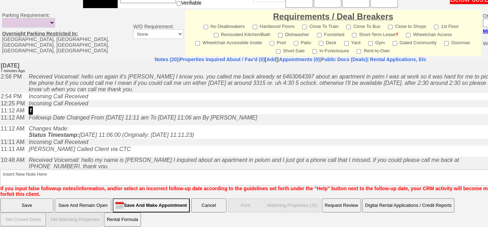
click at [88, 198] on input "Save And Remain Open" at bounding box center [83, 205] width 57 height 14
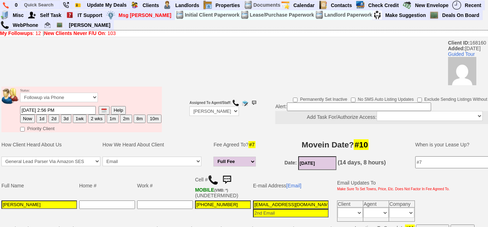
drag, startPoint x: 27, startPoint y: 202, endPoint x: 0, endPoint y: 201, distance: 27.2
click at [0, 201] on td "Full Name Home # Work # Cell # MOBILE (VMB: *) (UNDETERMINED) E-mail Address [E…" at bounding box center [265, 197] width 530 height 52
click at [297, 185] on link "[Email]" at bounding box center [293, 186] width 15 height 6
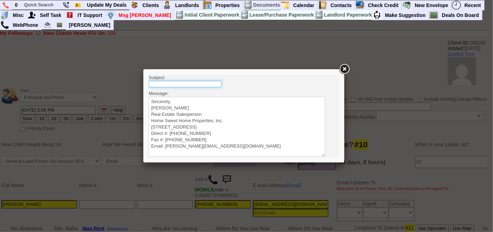
click at [186, 82] on input "text" at bounding box center [184, 84] width 73 height 6
type input "Rental Intake Form"
click at [172, 99] on textarea "Sincerely, Renata Staroselsky Real Estate Salesperson Home Sweet Home Propertie…" at bounding box center [236, 126] width 177 height 60
paste textarea "Good Afternoon Christopher, It was a pleasure speaking with you! I am excited t…"
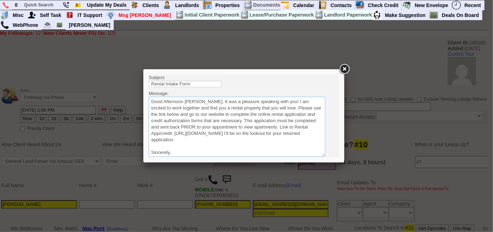
click at [211, 99] on textarea "Sincerely, Renata Staroselsky Real Estate Salesperson Home Sweet Home Propertie…" at bounding box center [236, 126] width 177 height 60
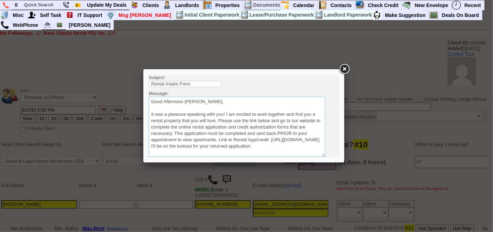
click at [218, 121] on textarea "Sincerely, Renata Staroselsky Real Estate Salesperson Home Sweet Home Propertie…" at bounding box center [236, 126] width 177 height 60
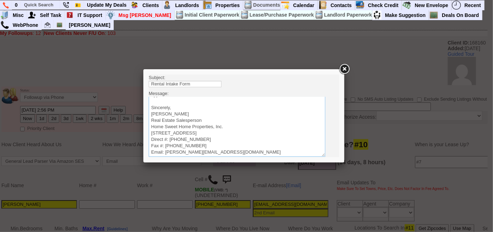
scroll to position [32, 0]
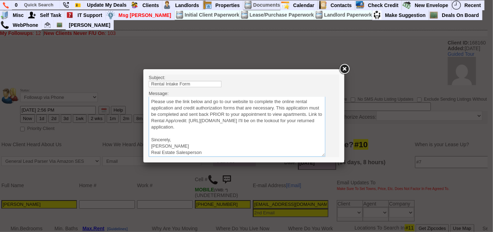
click at [302, 126] on textarea "Sincerely, Renata Staroselsky Real Estate Salesperson Home Sweet Home Propertie…" at bounding box center [236, 126] width 177 height 60
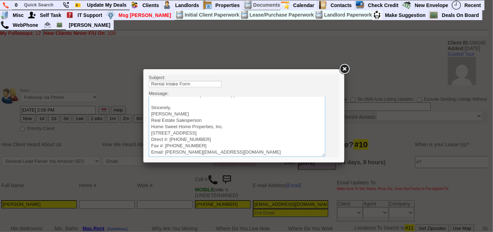
click at [152, 125] on textarea "Sincerely, Renata Staroselsky Real Estate Salesperson Home Sweet Home Propertie…" at bounding box center [236, 126] width 177 height 60
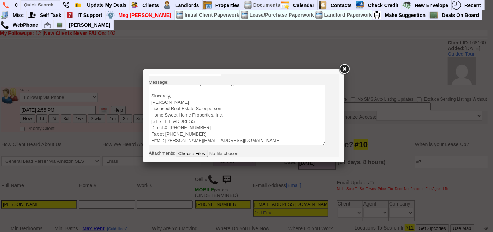
scroll to position [20, 0]
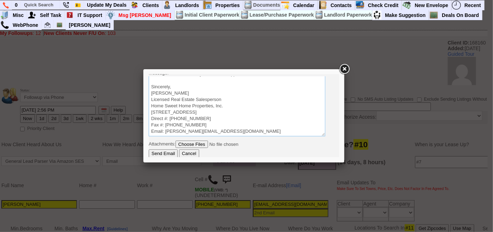
type textarea "Good Afternoon Christopher, It was a pleasure speaking with you! I am excited t…"
click at [160, 152] on input "Send Email" at bounding box center [162, 153] width 29 height 8
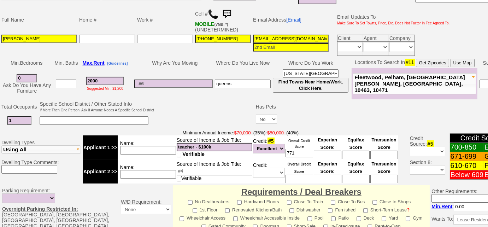
scroll to position [346, 0]
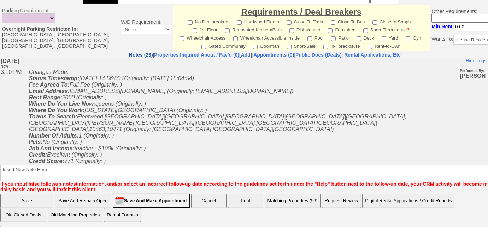
click at [129, 54] on link "Notes (23)" at bounding box center [141, 55] width 24 height 6
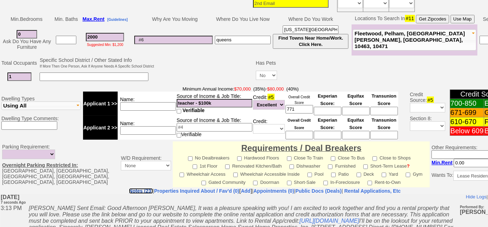
scroll to position [153, 0]
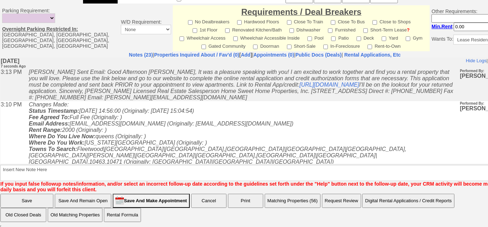
click at [305, 196] on button "Matching Properties (56)" at bounding box center [293, 201] width 56 height 14
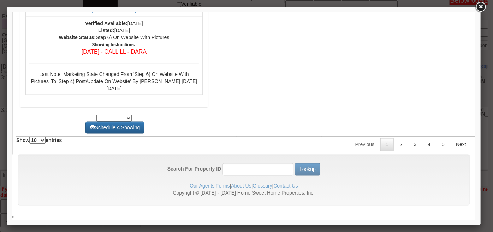
scroll to position [3536, 0]
click at [395, 143] on link "2" at bounding box center [400, 144] width 13 height 13
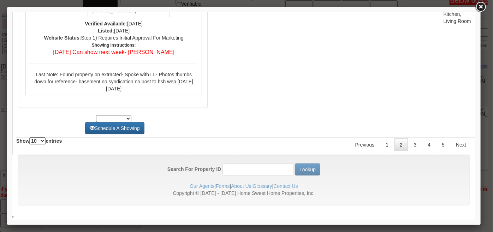
scroll to position [3248, 0]
click at [412, 147] on link "3" at bounding box center [414, 144] width 13 height 13
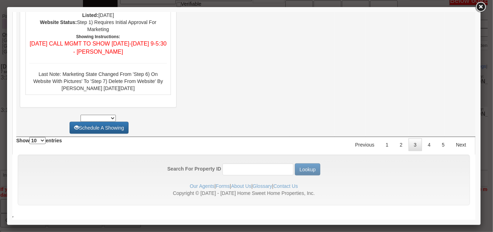
scroll to position [3478, 0]
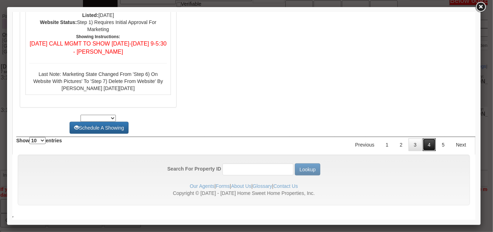
click at [429, 144] on link "4" at bounding box center [429, 144] width 13 height 13
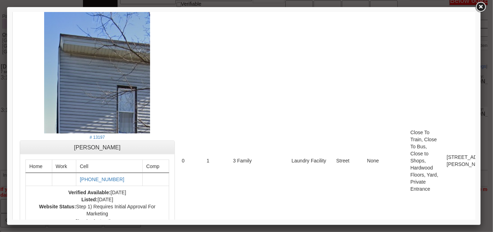
scroll to position [0, 0]
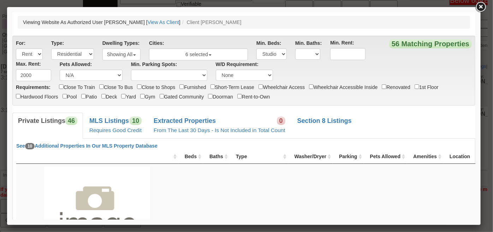
drag, startPoint x: 472, startPoint y: 207, endPoint x: 466, endPoint y: 21, distance: 185.9
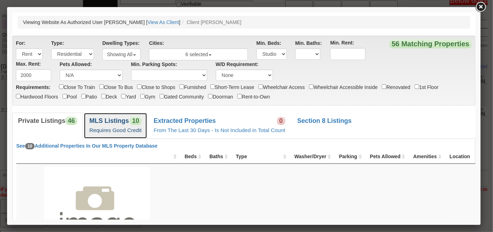
click at [122, 121] on b "MLS Listings" at bounding box center [109, 120] width 40 height 7
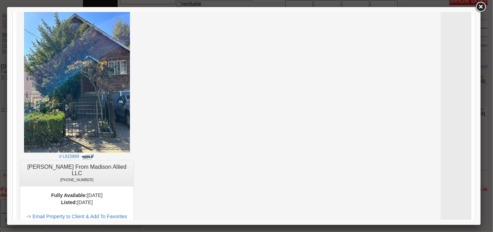
scroll to position [2264, 0]
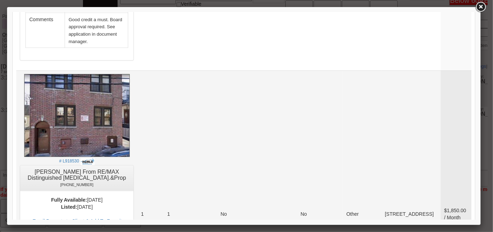
scroll to position [1975, 0]
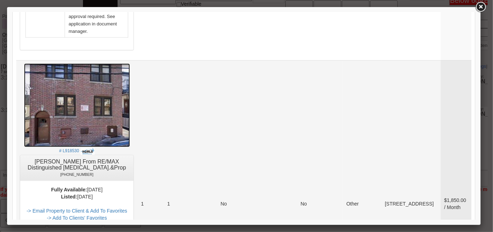
click at [98, 63] on img at bounding box center [77, 105] width 106 height 84
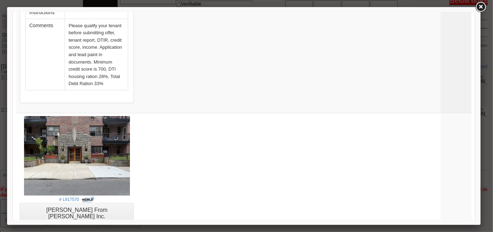
scroll to position [1750, 0]
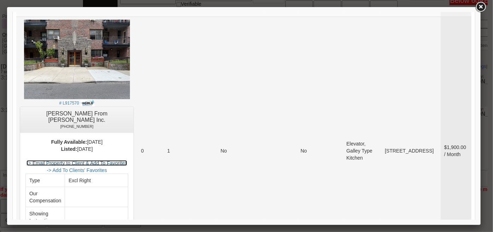
click at [126, 160] on link "-> Email Property to Client & Add To Favorites" at bounding box center [76, 163] width 101 height 6
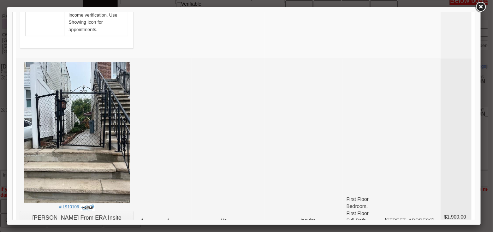
scroll to position [1044, 0]
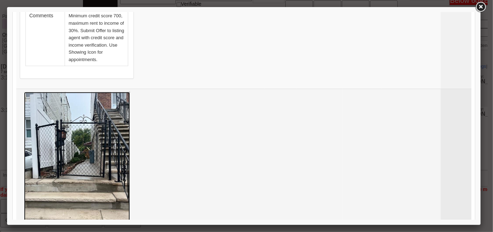
click at [116, 98] on img at bounding box center [77, 162] width 106 height 141
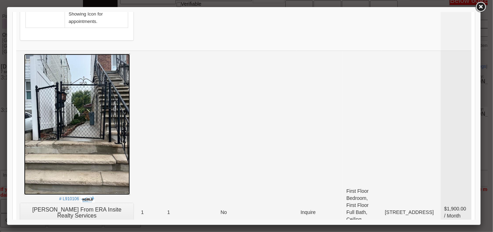
scroll to position [1140, 0]
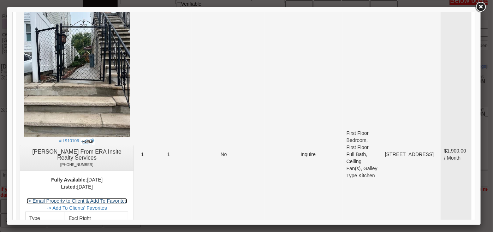
click at [116, 198] on link "-> Email Property to Client & Add To Favorites" at bounding box center [76, 201] width 101 height 6
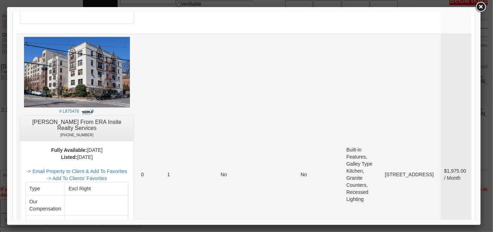
scroll to position [819, 0]
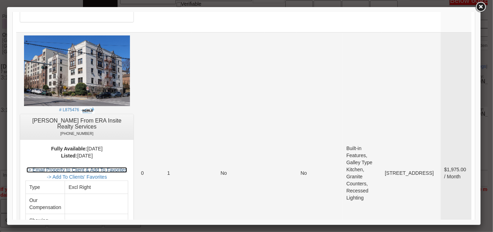
click at [127, 167] on link "-> Email Property to Client & Add To Favorites" at bounding box center [76, 170] width 101 height 6
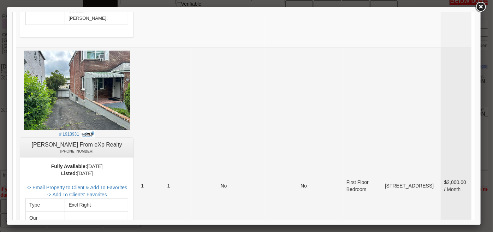
scroll to position [530, 0]
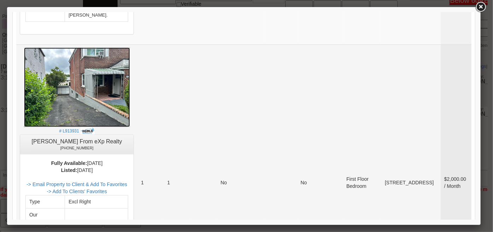
click at [90, 52] on img at bounding box center [77, 86] width 106 height 79
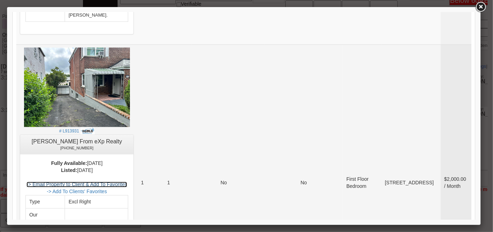
click at [114, 182] on link "-> Email Property to Client & Add To Favorites" at bounding box center [76, 185] width 101 height 6
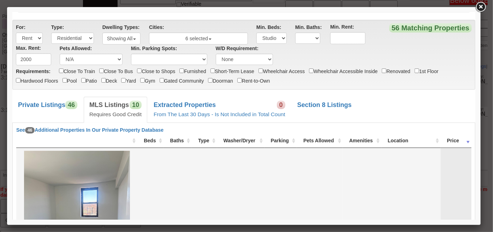
scroll to position [208, 0]
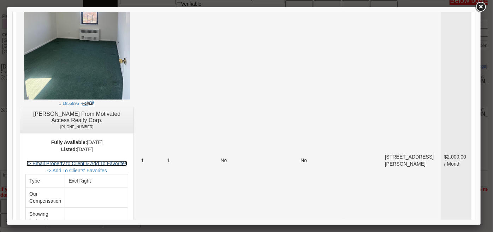
click at [127, 161] on link "-> Email Property to Client & Add To Favorites" at bounding box center [76, 163] width 101 height 6
click at [479, 4] on link at bounding box center [480, 7] width 13 height 13
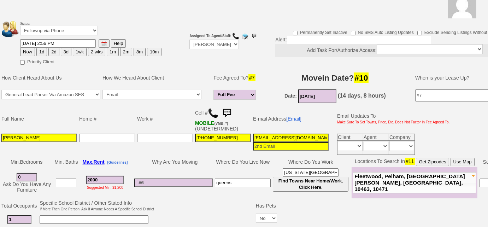
scroll to position [19, 0]
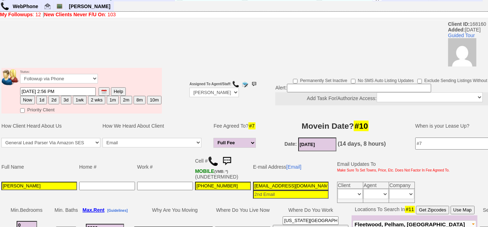
click at [65, 98] on button "3d" at bounding box center [66, 100] width 11 height 8
type input "10/03/2025 03:10 PM"
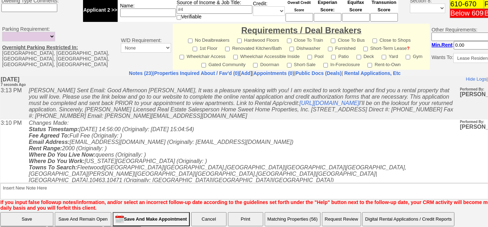
scroll to position [346, 0]
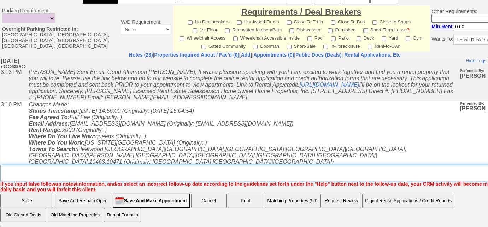
click at [136, 171] on textarea "Insert New Note Here" at bounding box center [267, 173] width 534 height 16
type textarea "sent rental appl and listings"
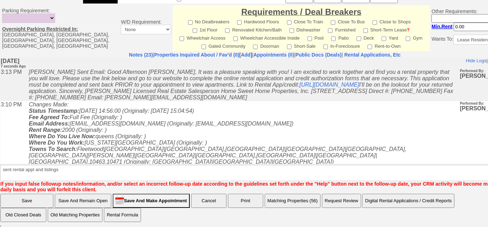
click at [45, 198] on input "Save" at bounding box center [26, 201] width 53 height 14
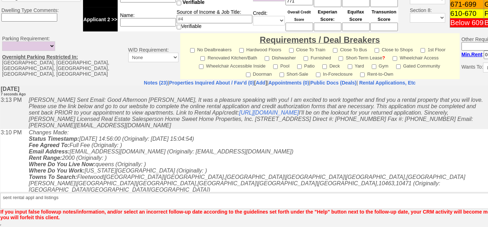
scroll to position [317, 0]
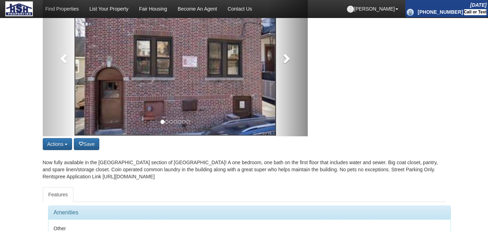
scroll to position [96, 0]
click at [282, 64] on span at bounding box center [286, 58] width 11 height 11
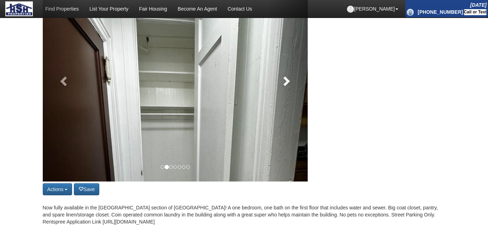
click at [282, 64] on link at bounding box center [288, 79] width 40 height 205
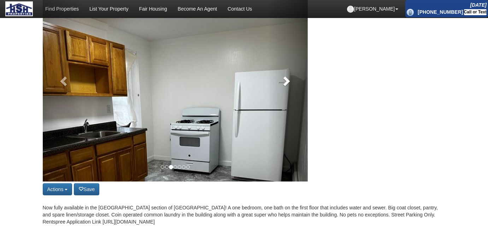
click at [282, 64] on link at bounding box center [288, 79] width 40 height 205
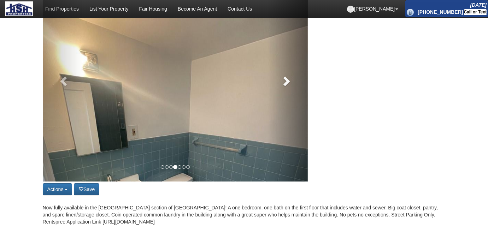
click at [282, 64] on link at bounding box center [288, 79] width 40 height 205
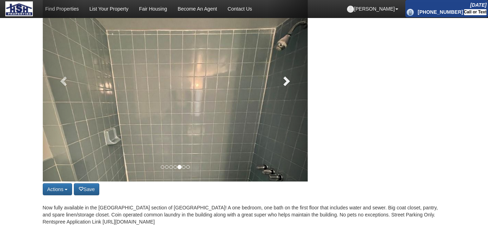
click at [282, 64] on link at bounding box center [288, 79] width 40 height 205
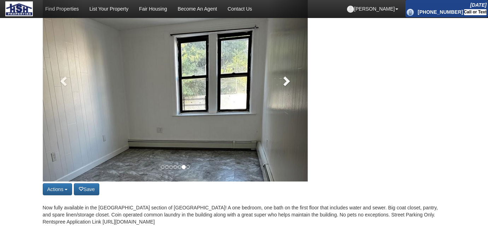
click at [282, 64] on link at bounding box center [288, 79] width 40 height 205
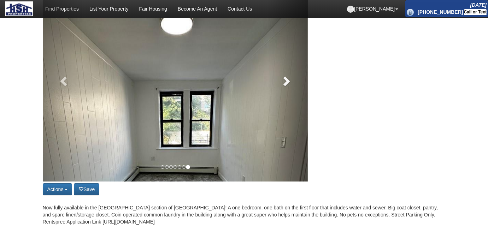
click at [282, 64] on link at bounding box center [288, 79] width 40 height 205
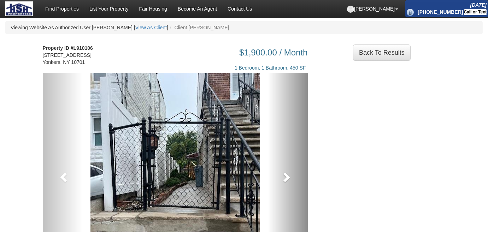
click at [289, 172] on span at bounding box center [286, 177] width 11 height 11
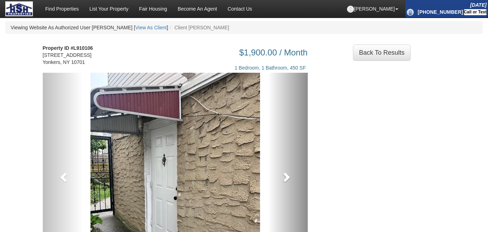
click at [289, 172] on span at bounding box center [286, 177] width 11 height 11
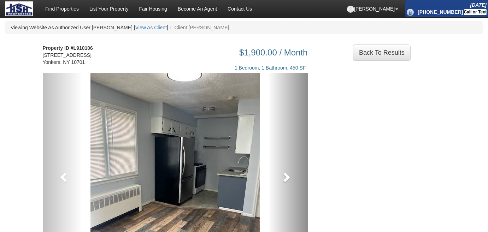
click at [289, 172] on span at bounding box center [286, 177] width 11 height 11
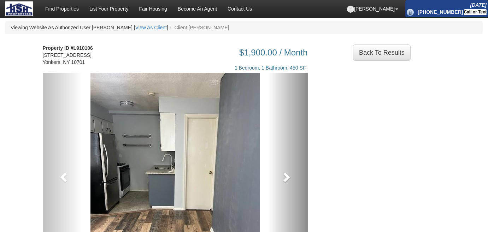
click at [289, 172] on span at bounding box center [286, 177] width 11 height 11
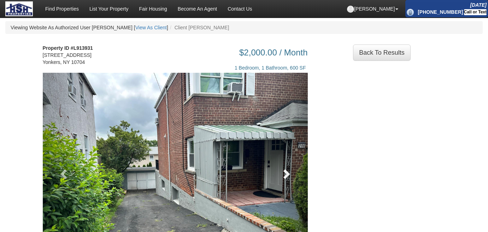
scroll to position [128, 0]
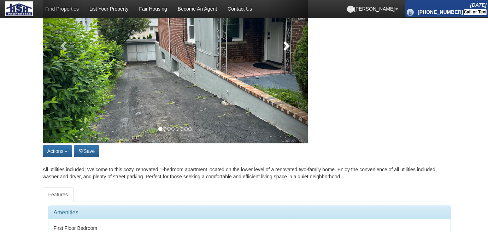
click at [286, 67] on link at bounding box center [288, 44] width 40 height 199
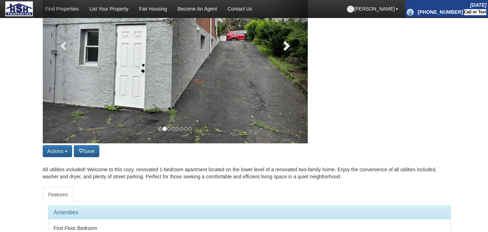
click at [286, 67] on link at bounding box center [288, 44] width 40 height 199
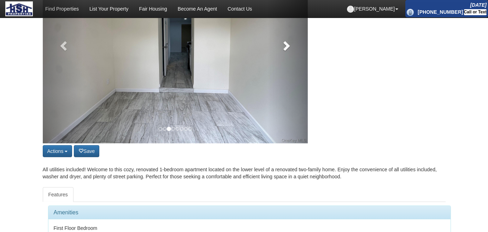
click at [286, 67] on link at bounding box center [288, 44] width 40 height 199
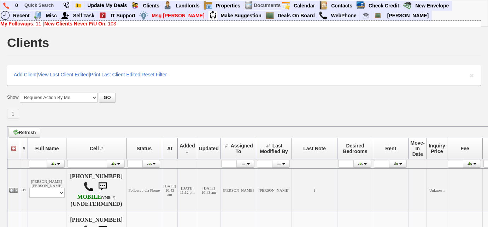
click at [105, 24] on b "New Clients Never F/U On" at bounding box center [75, 24] width 61 height 6
click at [46, 4] on input "text" at bounding box center [41, 5] width 39 height 9
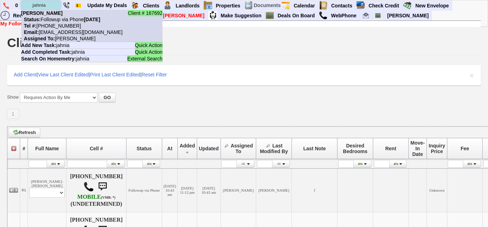
type input "jahnia"
click at [51, 13] on b "Jahnia Chavis" at bounding box center [41, 13] width 41 height 6
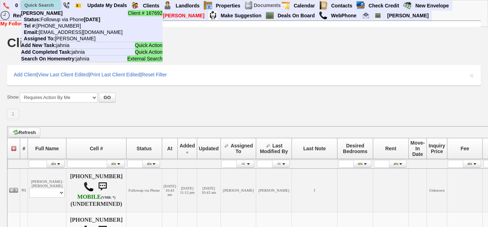
click at [42, 2] on input "text" at bounding box center [41, 5] width 39 height 9
paste input "203) 571-2284"
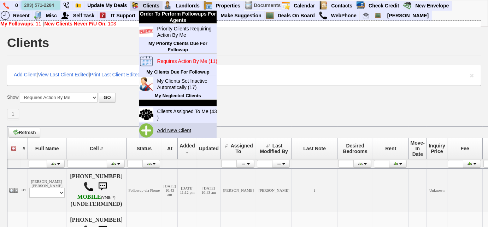
type input "203) 571-2284"
click at [171, 129] on link "Add New Client" at bounding box center [177, 130] width 46 height 9
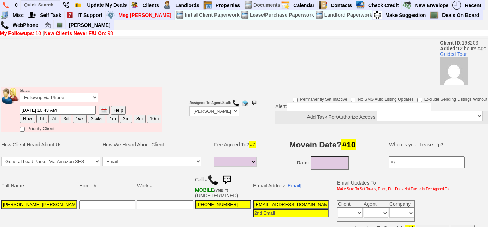
select select
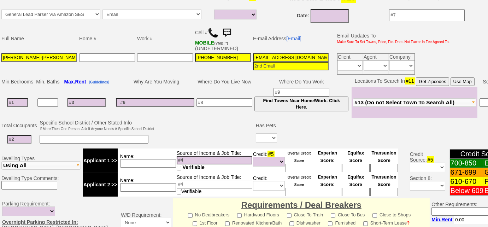
scroll to position [51, 0]
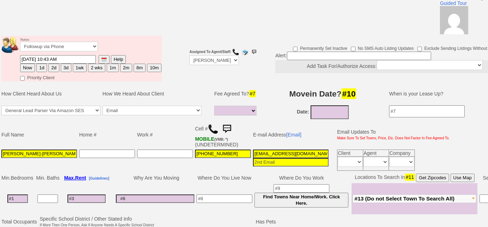
click at [212, 125] on img at bounding box center [213, 129] width 11 height 11
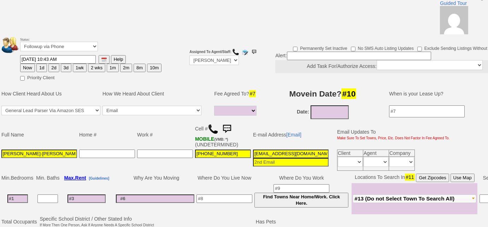
click at [66, 65] on button "3d" at bounding box center [66, 68] width 11 height 8
type input "10/03/2025 11:23 AM"
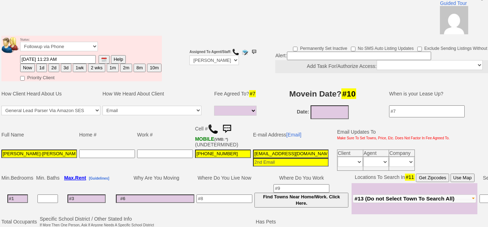
click at [64, 67] on button "3d" at bounding box center [66, 68] width 11 height 8
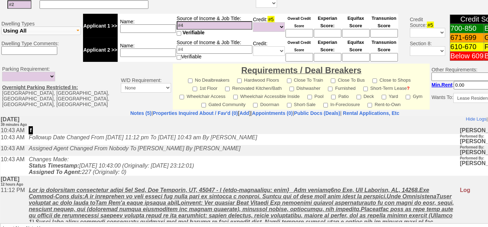
scroll to position [340, 0]
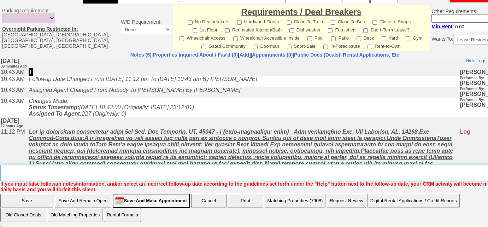
click at [126, 170] on textarea "Insert New Note Here" at bounding box center [267, 173] width 534 height 16
type textarea "Left VM to FU"
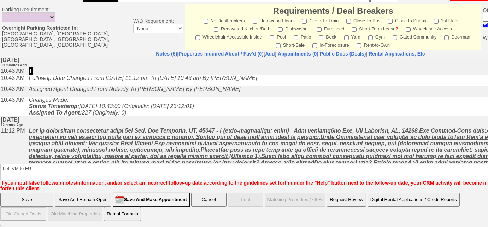
click at [35, 200] on input "Save" at bounding box center [26, 200] width 53 height 14
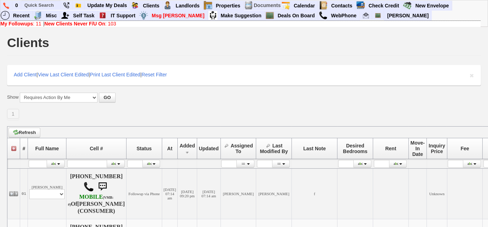
click at [97, 23] on b "New Clients Never F/U On" at bounding box center [75, 24] width 61 height 6
click at [115, 24] on link "New Clients Never F/U On : 103" at bounding box center [81, 24] width 72 height 6
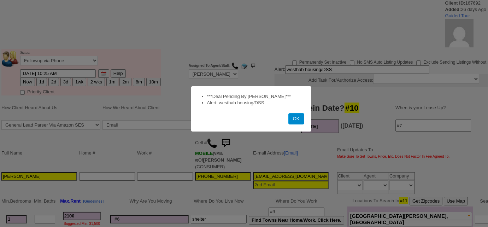
click at [295, 121] on button "OK" at bounding box center [296, 118] width 16 height 11
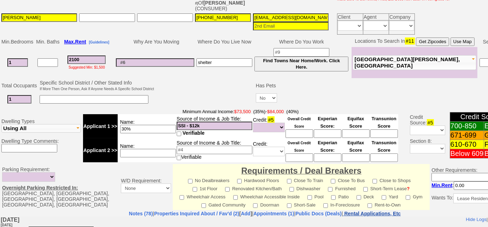
click at [401, 211] on nobr "Rental Applications, Etc" at bounding box center [372, 214] width 57 height 6
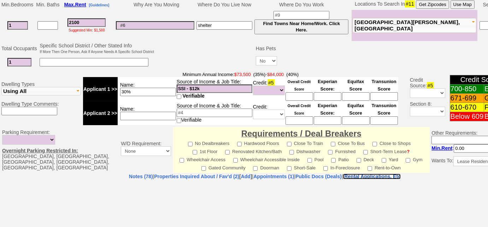
select select "100"
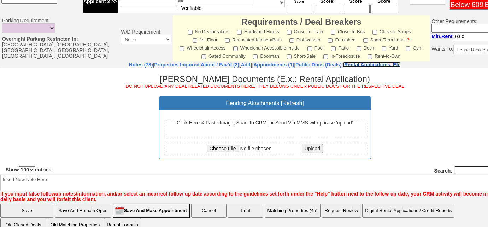
scroll to position [351, 0]
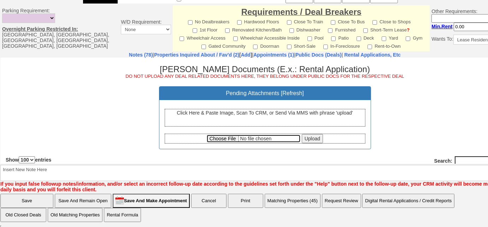
click at [207, 138] on input "file" at bounding box center [254, 138] width 94 height 8
type input "C:\fakepath\[PERSON_NAME] Broker Fee Guarantee letter.pdf"
click at [308, 137] on input "Upload" at bounding box center [312, 138] width 21 height 9
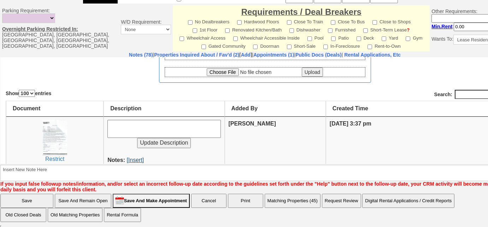
scroll to position [96, 0]
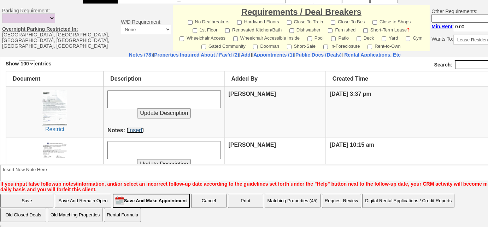
click at [127, 128] on link "[Insert]" at bounding box center [134, 130] width 17 height 6
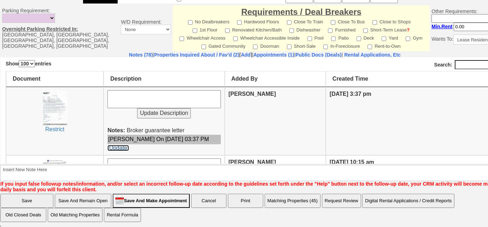
drag, startPoint x: 116, startPoint y: 148, endPoint x: 282, endPoint y: 91, distance: 175.4
click at [116, 148] on link "[Update]" at bounding box center [117, 147] width 21 height 6
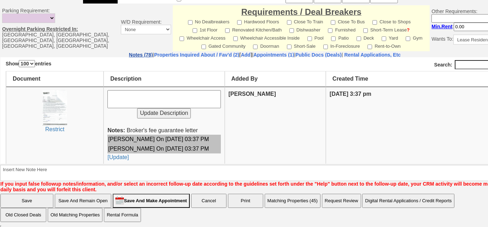
click at [129, 54] on link "Notes (78)" at bounding box center [141, 55] width 24 height 6
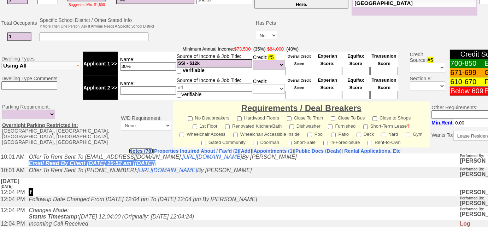
scroll to position [193, 0]
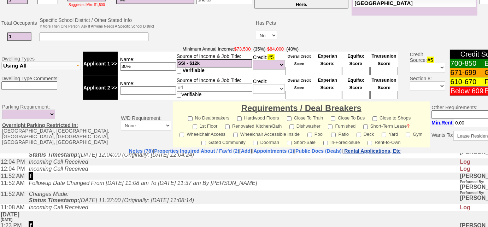
click at [383, 150] on nobr "Rental Applications, Etc" at bounding box center [372, 151] width 57 height 6
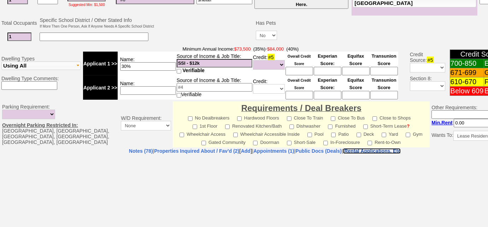
select select "100"
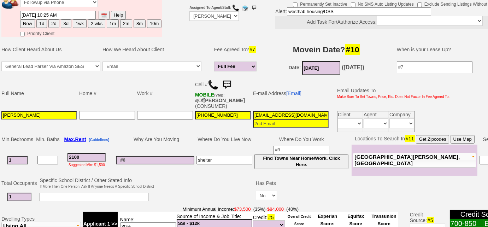
scroll to position [62, 0]
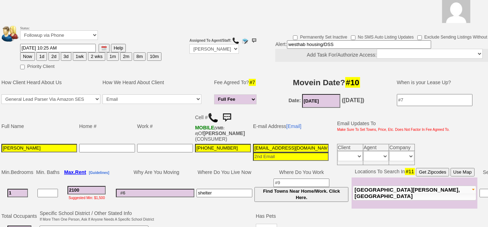
click at [53, 56] on button "2d" at bounding box center [53, 56] width 11 height 8
type input "10/02/2025 03:36 PM"
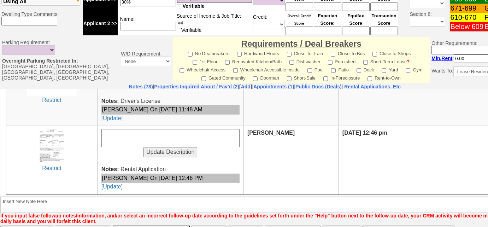
scroll to position [447, 0]
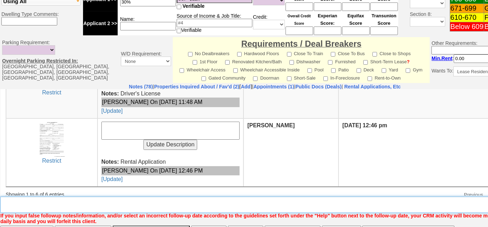
click at [90, 200] on textarea "Insert New Note Here" at bounding box center [267, 204] width 534 height 16
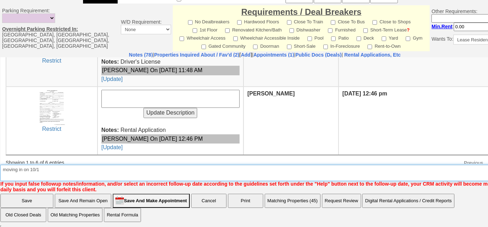
type textarea "moving in on 10/1"
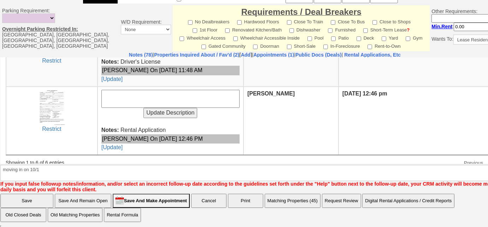
scroll to position [316, 0]
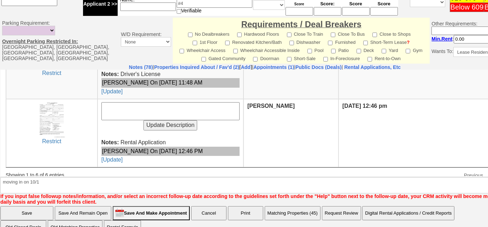
click at [37, 206] on input "Save" at bounding box center [26, 213] width 53 height 14
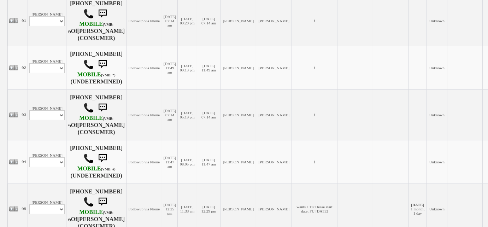
scroll to position [334, 0]
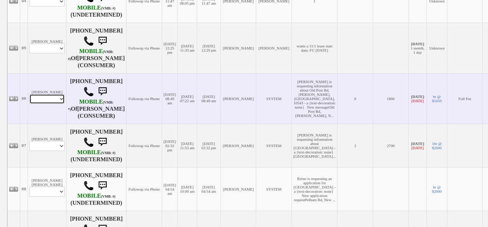
click at [59, 104] on select "Profile Edit Print Email Externally (Will Not Be Tracked In CRM) Closed Deals" at bounding box center [46, 99] width 35 height 10
select select "ChangeURL,/crm/custom/edit_client_form.php?redirect=%2Fcrm%2Fclients.php&id=165…"
click at [29, 100] on select "Profile Edit Print Email Externally (Will Not Be Tracked In CRM) Closed Deals" at bounding box center [46, 99] width 35 height 10
select select
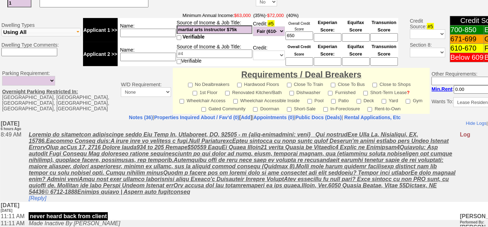
scroll to position [350, 0]
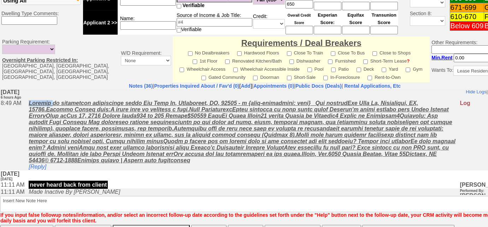
drag, startPoint x: 56, startPoint y: 105, endPoint x: 30, endPoint y: 103, distance: 25.9
click at [30, 103] on td "[Reply]" at bounding box center [242, 134] width 434 height 71
copy u "Brandon"
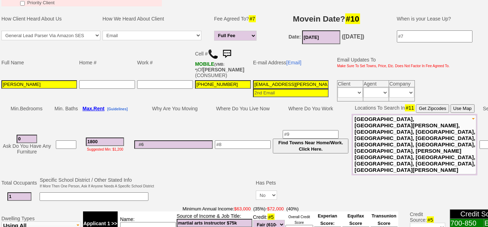
scroll to position [29, 0]
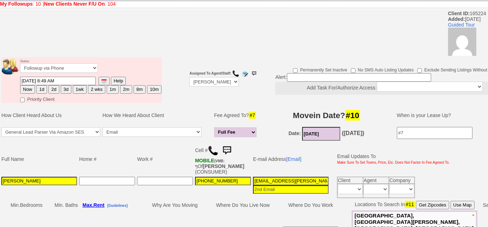
click at [228, 149] on img at bounding box center [227, 150] width 14 height 14
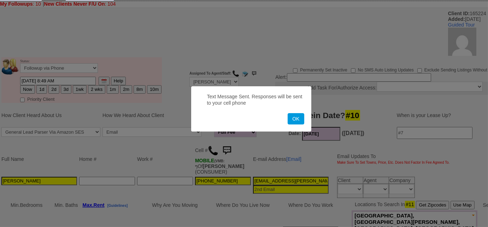
click at [288, 113] on button "OK" at bounding box center [296, 118] width 16 height 11
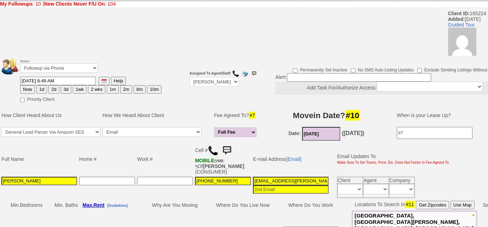
click at [67, 90] on button "3d" at bounding box center [66, 89] width 11 height 8
type input "10/03/2025 03:39 PM"
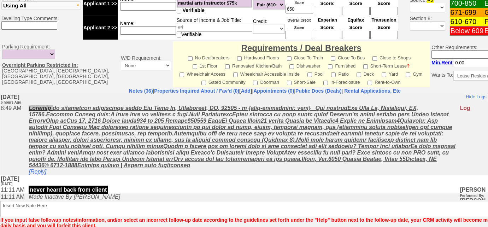
scroll to position [351, 0]
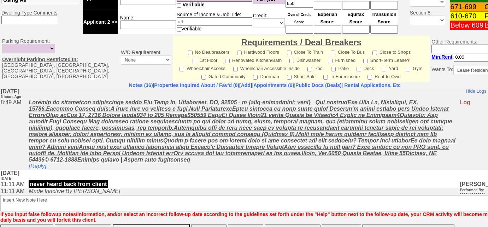
click at [108, 193] on icon "Made Inactive By Renata Staroselsky" at bounding box center [75, 191] width 92 height 6
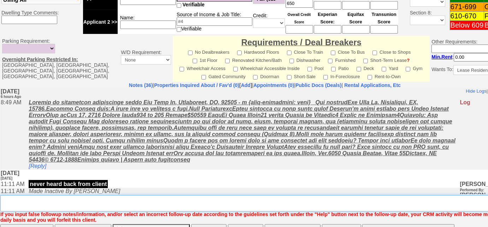
click at [108, 195] on textarea "Insert New Note Here" at bounding box center [267, 203] width 534 height 16
type textarea "sent SMS to FU; 2nd attempt"
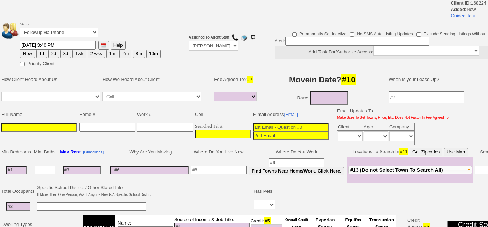
select select
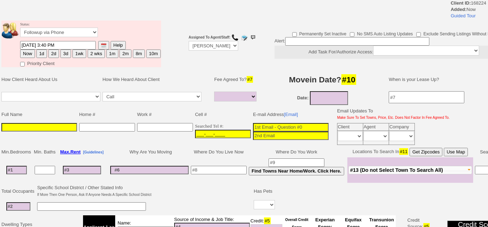
click at [195, 130] on input "___-___-____" at bounding box center [223, 134] width 56 height 8
paste input "[PHONE_NUMBER]"
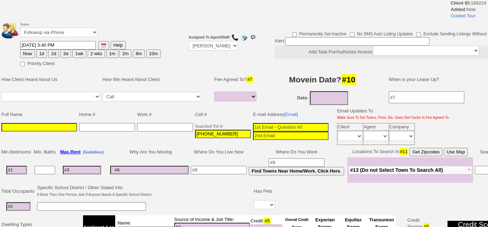
type input "[PHONE_NUMBER]"
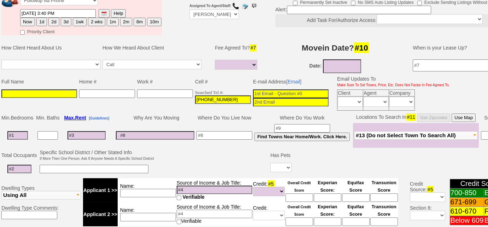
scroll to position [96, 0]
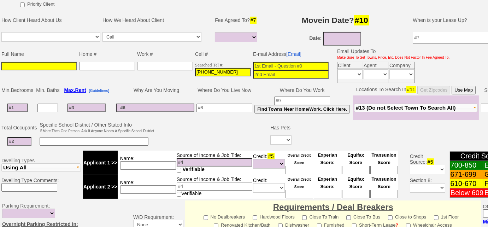
click at [418, 105] on span "#13 (Do not Select Town To Search All)" at bounding box center [406, 108] width 100 height 6
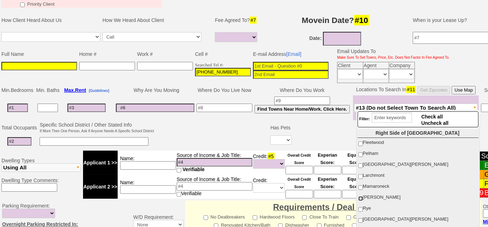
click at [361, 196] on input "[PERSON_NAME]" at bounding box center [360, 198] width 5 height 5
checkbox input "true"
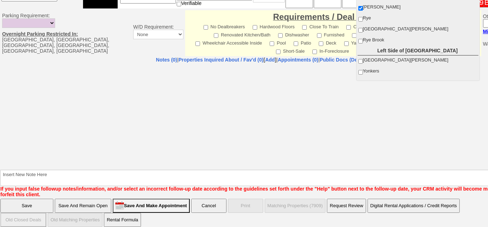
click at [87, 201] on input "Save And Remain Open" at bounding box center [83, 206] width 57 height 14
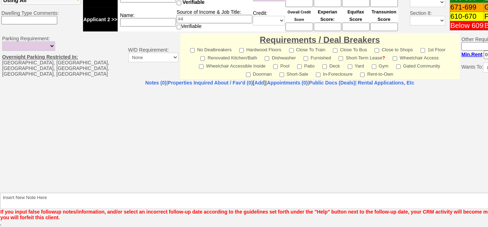
scroll to position [262, 0]
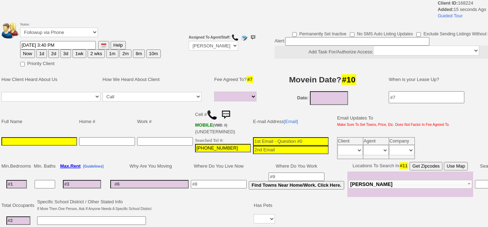
select select
click at [208, 113] on img at bounding box center [212, 115] width 11 height 11
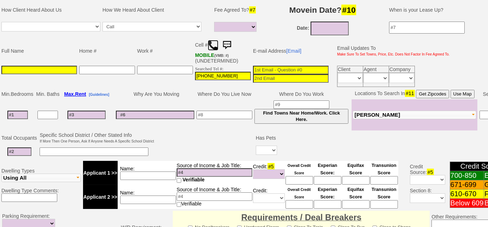
scroll to position [23, 0]
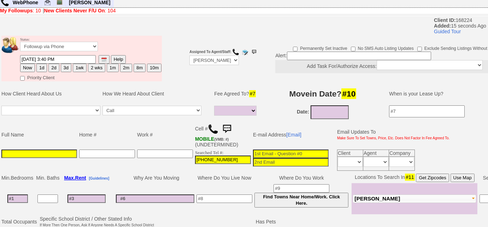
click at [63, 67] on button "3d" at bounding box center [66, 68] width 11 height 8
type input "10/03/2025 03:40 PM"
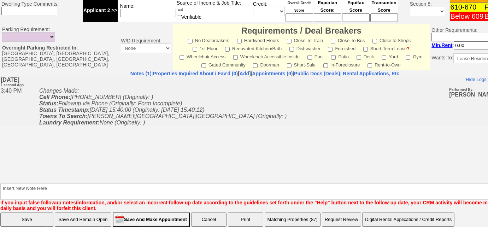
scroll to position [312, 0]
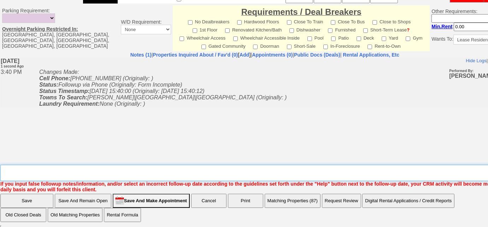
click at [102, 176] on textarea "Insert New Note Here" at bounding box center [267, 173] width 534 height 16
type textarea "Left VM to FU"
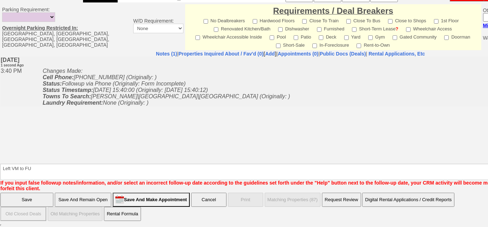
scroll to position [276, 0]
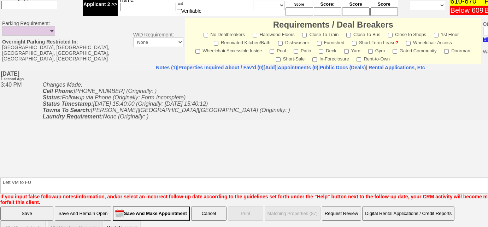
click at [26, 206] on input "Save" at bounding box center [26, 213] width 53 height 14
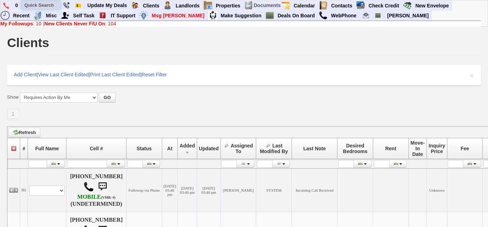
click at [44, 5] on input "text" at bounding box center [41, 5] width 39 height 9
paste input "[PHONE_NUMBER]"
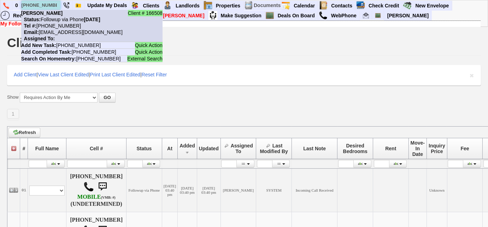
type input "[PHONE_NUMBER]"
click at [60, 22] on nobr "Status: Followup via Phone Tuesday, September 30th, 2025" at bounding box center [60, 20] width 79 height 6
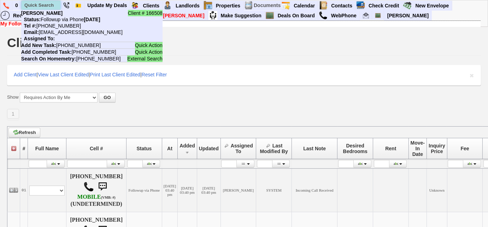
click at [49, 5] on input "text" at bounding box center [41, 5] width 39 height 9
paste input "914-354-0815"
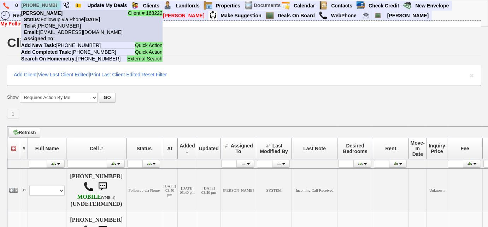
type input "[PHONE_NUMBER]"
click at [57, 23] on nobr "Tel #: 914-354-0815" at bounding box center [51, 26] width 60 height 6
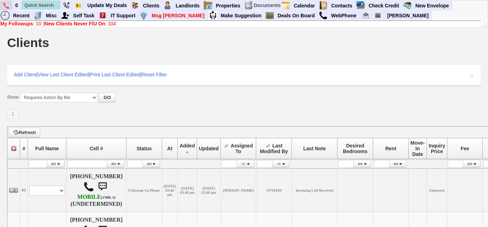
click at [3, 6] on link at bounding box center [6, 6] width 12 height 10
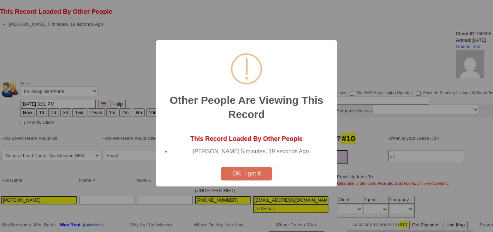
select select
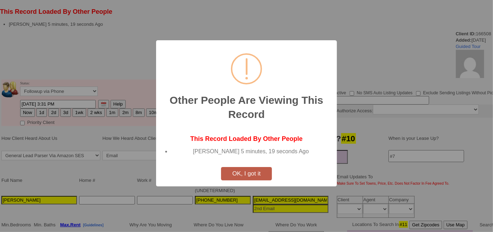
click at [231, 173] on button "OK, I got it" at bounding box center [246, 173] width 51 height 13
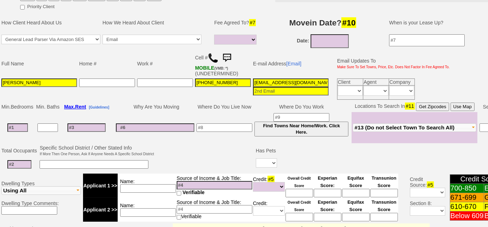
scroll to position [98, 0]
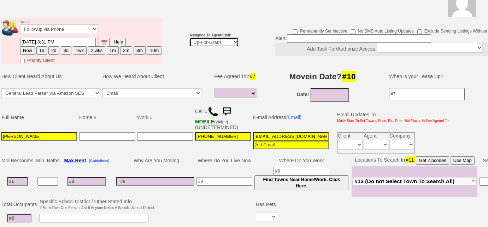
click at [210, 43] on select "Up-For-Grabs ***** STAFF ***** [PERSON_NAME] [PHONE_NUMBER] [PERSON_NAME] [PHON…" at bounding box center [213, 42] width 49 height 10
select select "227"
click at [189, 37] on select "Up-For-Grabs ***** STAFF ***** [PERSON_NAME] [PHONE_NUMBER] [PERSON_NAME] [PHON…" at bounding box center [213, 42] width 49 height 10
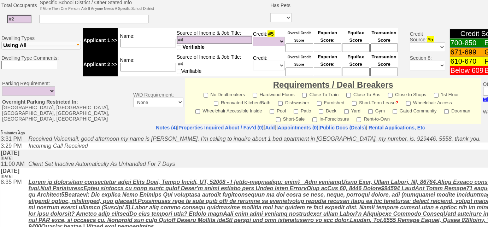
scroll to position [11, 0]
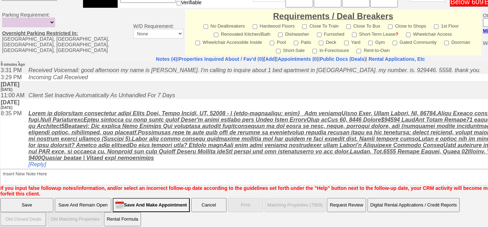
click at [81, 198] on input "Save And Remain Open" at bounding box center [83, 205] width 57 height 14
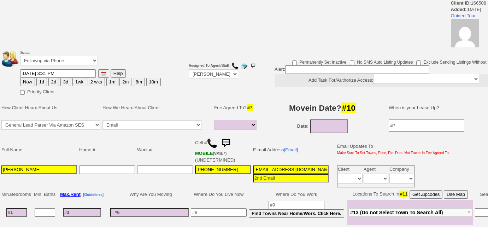
select select
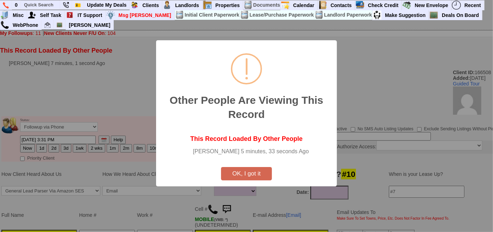
click at [254, 175] on button "OK, I got it" at bounding box center [246, 173] width 51 height 13
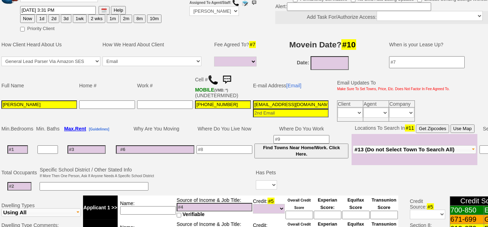
scroll to position [225, 0]
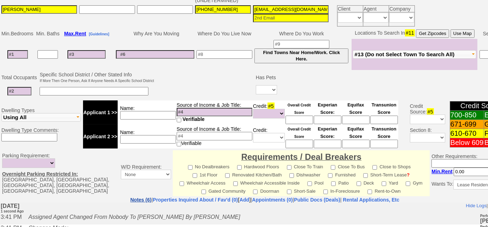
click at [130, 199] on link "Notes (6)" at bounding box center [140, 200] width 21 height 6
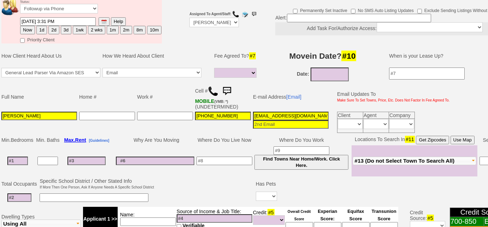
scroll to position [51, 0]
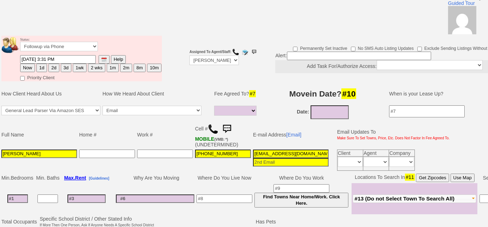
click at [215, 128] on img at bounding box center [213, 129] width 11 height 11
drag, startPoint x: 13, startPoint y: 153, endPoint x: 0, endPoint y: 156, distance: 13.8
click at [0, 156] on td "Full Name Home # Work # Cell # MOBILE (VMB: *) (UNDETERMINED) E-mail Address [E…" at bounding box center [265, 146] width 530 height 52
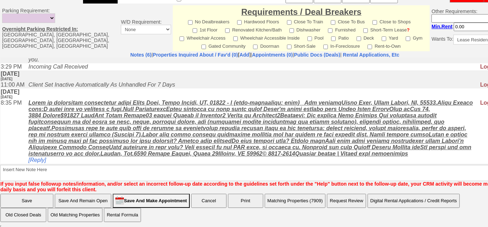
scroll to position [115, 0]
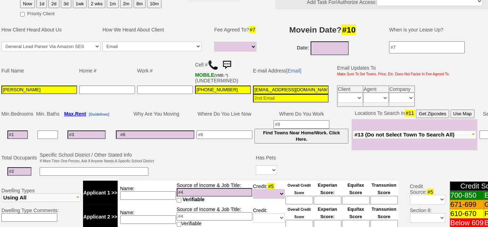
click at [225, 63] on img at bounding box center [227, 65] width 14 height 14
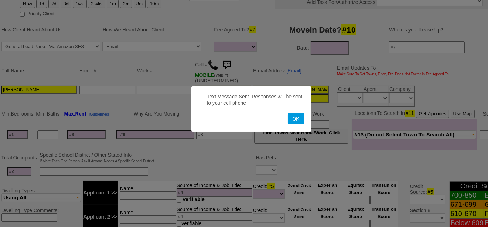
click at [288, 113] on button "OK" at bounding box center [296, 118] width 16 height 11
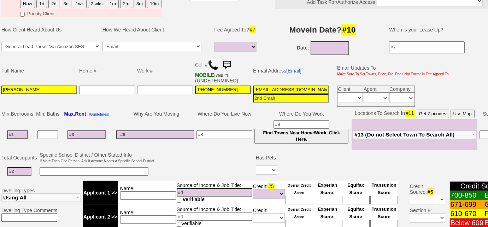
click at [65, 4] on button "3d" at bounding box center [66, 4] width 11 height 8
type input "10/03/2025 03:41 PM"
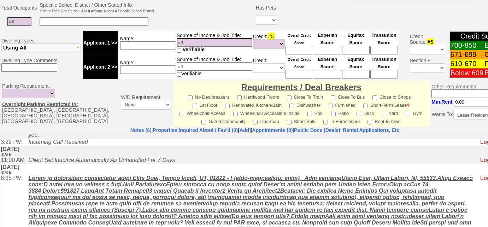
scroll to position [340, 0]
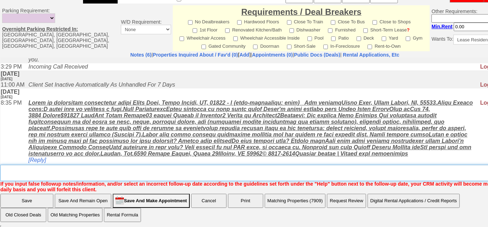
click at [169, 169] on textarea "Insert New Note Here" at bounding box center [267, 173] width 534 height 16
type textarea "tried calling, unable to leave VM, sent SMS to FU"
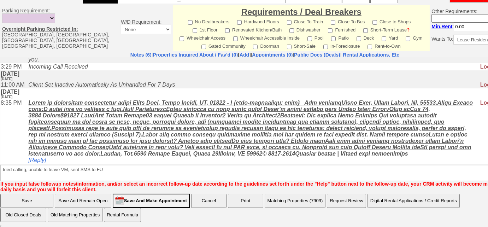
click at [28, 200] on input "Save" at bounding box center [26, 201] width 53 height 14
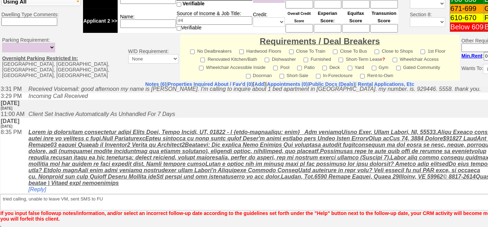
scroll to position [50, 0]
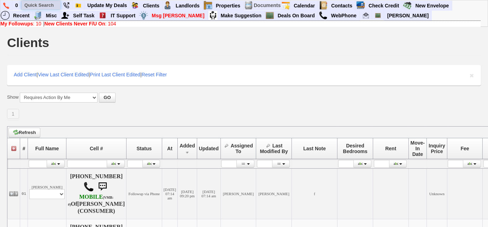
click at [55, 2] on input "text" at bounding box center [41, 5] width 39 height 9
paste input "[PHONE_NUMBER]"
type input "[PHONE_NUMBER]"
click at [105, 24] on b "New Clients Never F/U On" at bounding box center [75, 24] width 61 height 6
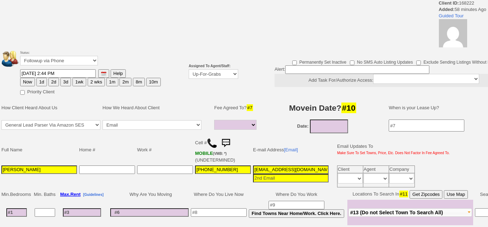
select select
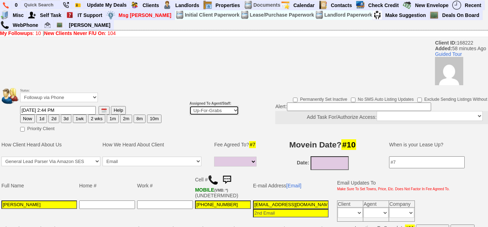
click at [222, 111] on select "Up-For-Grabs ***** STAFF ***** [PERSON_NAME] [PHONE_NUMBER] [PERSON_NAME] [PHON…" at bounding box center [213, 111] width 49 height 10
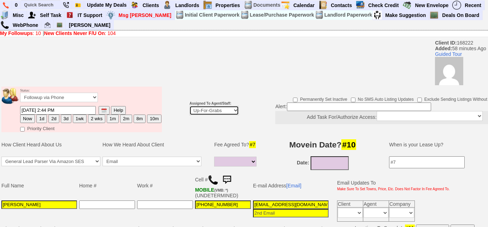
select select "227"
click at [189, 106] on select "Up-For-Grabs ***** STAFF ***** [PERSON_NAME] [PHONE_NUMBER] [PERSON_NAME] [PHON…" at bounding box center [213, 111] width 49 height 10
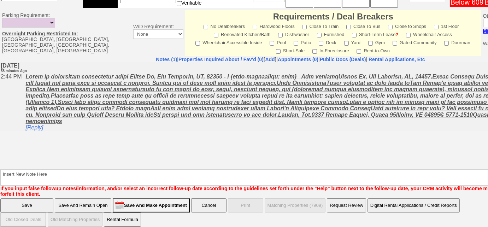
click at [108, 202] on input "Save And Remain Open" at bounding box center [83, 205] width 57 height 14
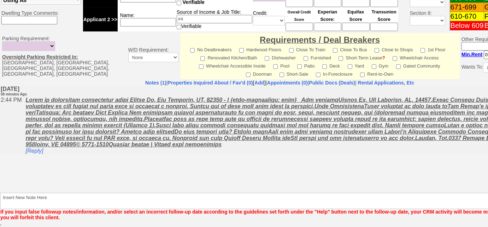
scroll to position [304, 0]
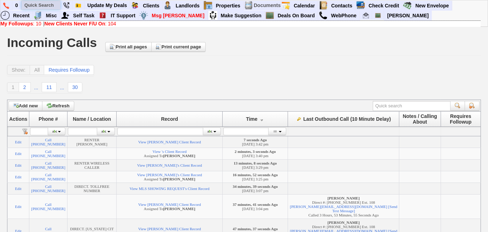
click at [54, 8] on input "text" at bounding box center [41, 5] width 39 height 9
paste input "[PHONE_NUMBER]"
type input "[PHONE_NUMBER]"
click at [23, 23] on b "My Followups" at bounding box center [16, 24] width 33 height 6
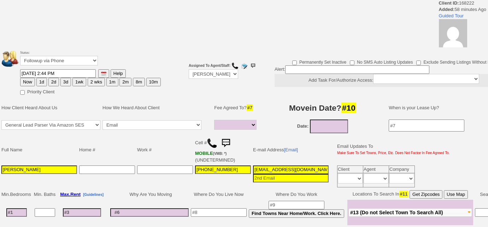
select select
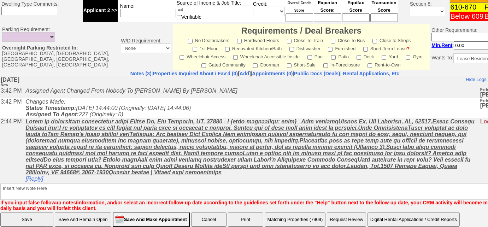
scroll to position [128, 0]
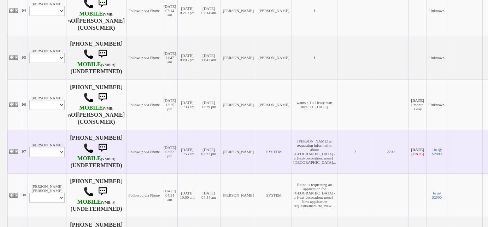
scroll to position [385, 0]
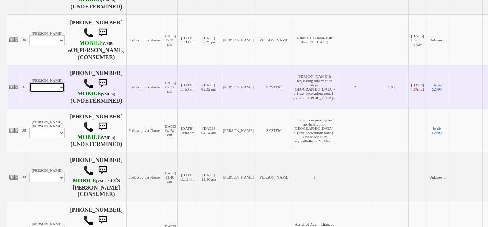
click at [52, 92] on select "Profile Edit Print Email Externally (Will Not Be Tracked In CRM) Closed Deals" at bounding box center [46, 87] width 35 height 10
select select "ChangeURL,/crm/custom/edit_client_form.php?redirect=%2Fcrm%2Fclients.php&id=160…"
click at [29, 89] on select "Profile Edit Print Email Externally (Will Not Be Tracked In CRM) Closed Deals" at bounding box center [46, 87] width 35 height 10
select select
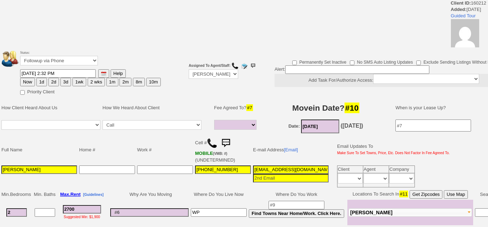
select select
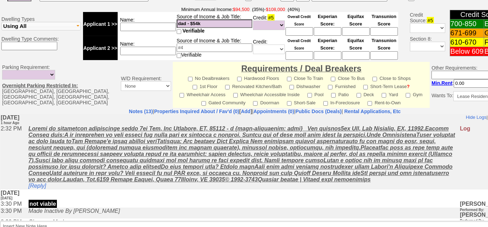
scroll to position [321, 0]
